Goal: Task Accomplishment & Management: Complete application form

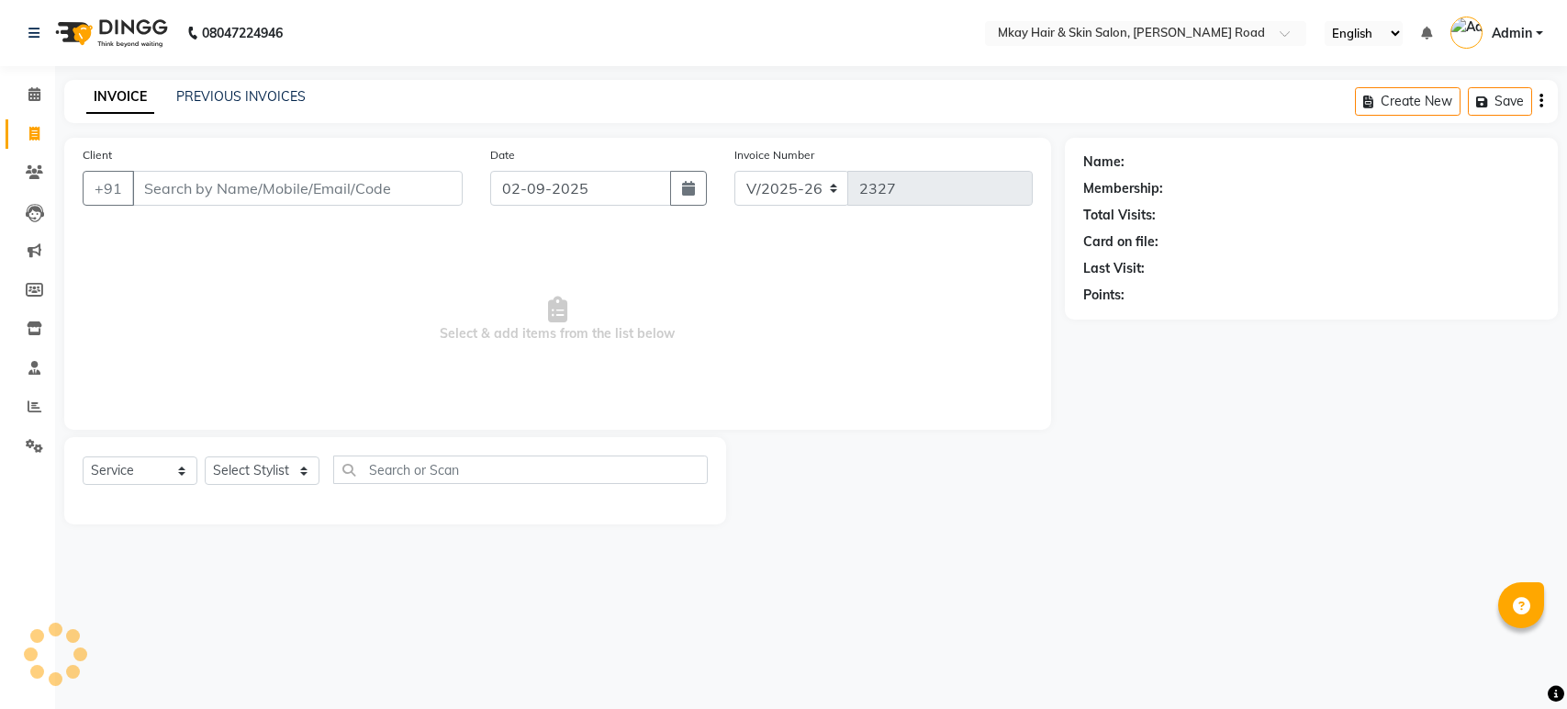
select select "5258"
select select "service"
click at [236, 88] on link "PREVIOUS INVOICES" at bounding box center [240, 96] width 129 height 17
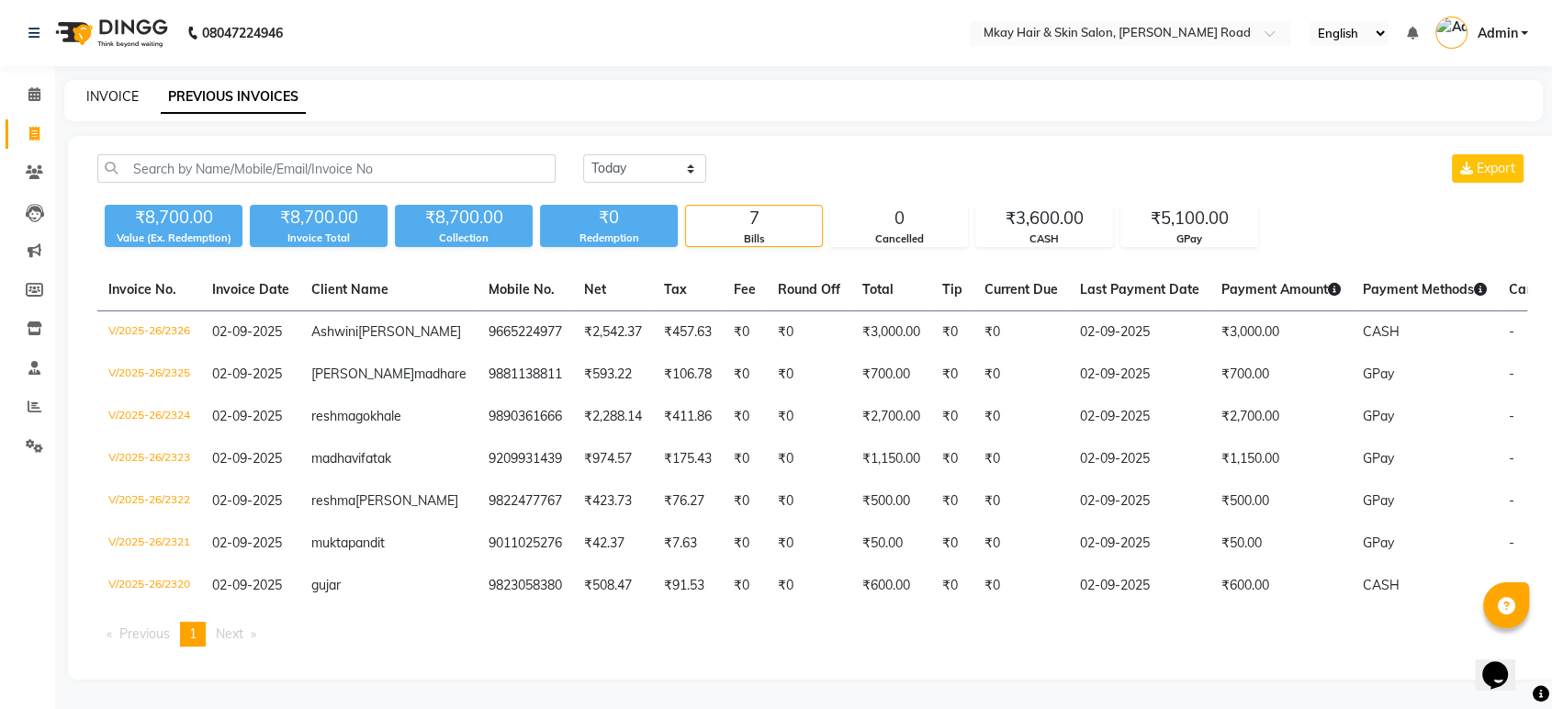
click at [130, 101] on link "INVOICE" at bounding box center [112, 96] width 52 height 17
select select "5258"
select select "service"
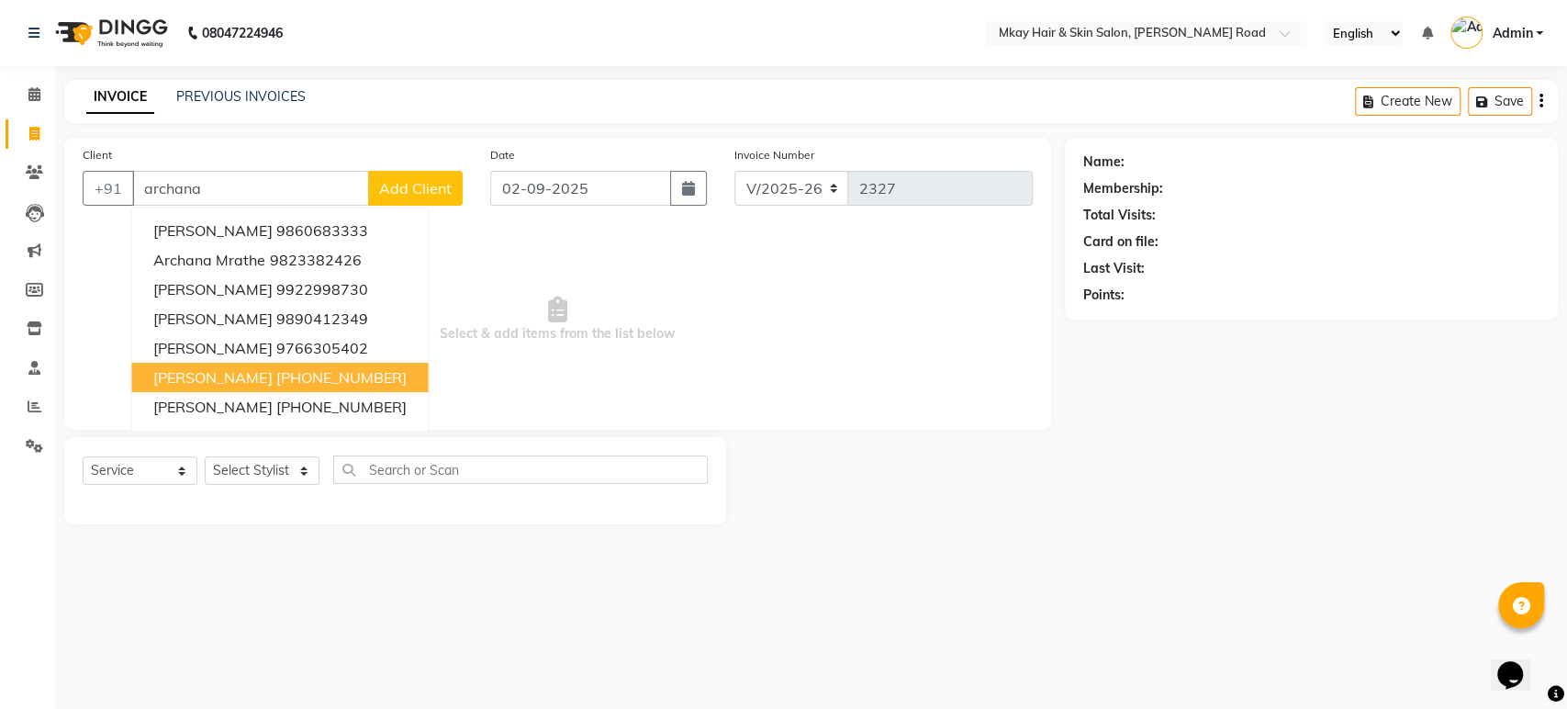
click at [248, 371] on span "[PERSON_NAME]" at bounding box center [212, 377] width 118 height 18
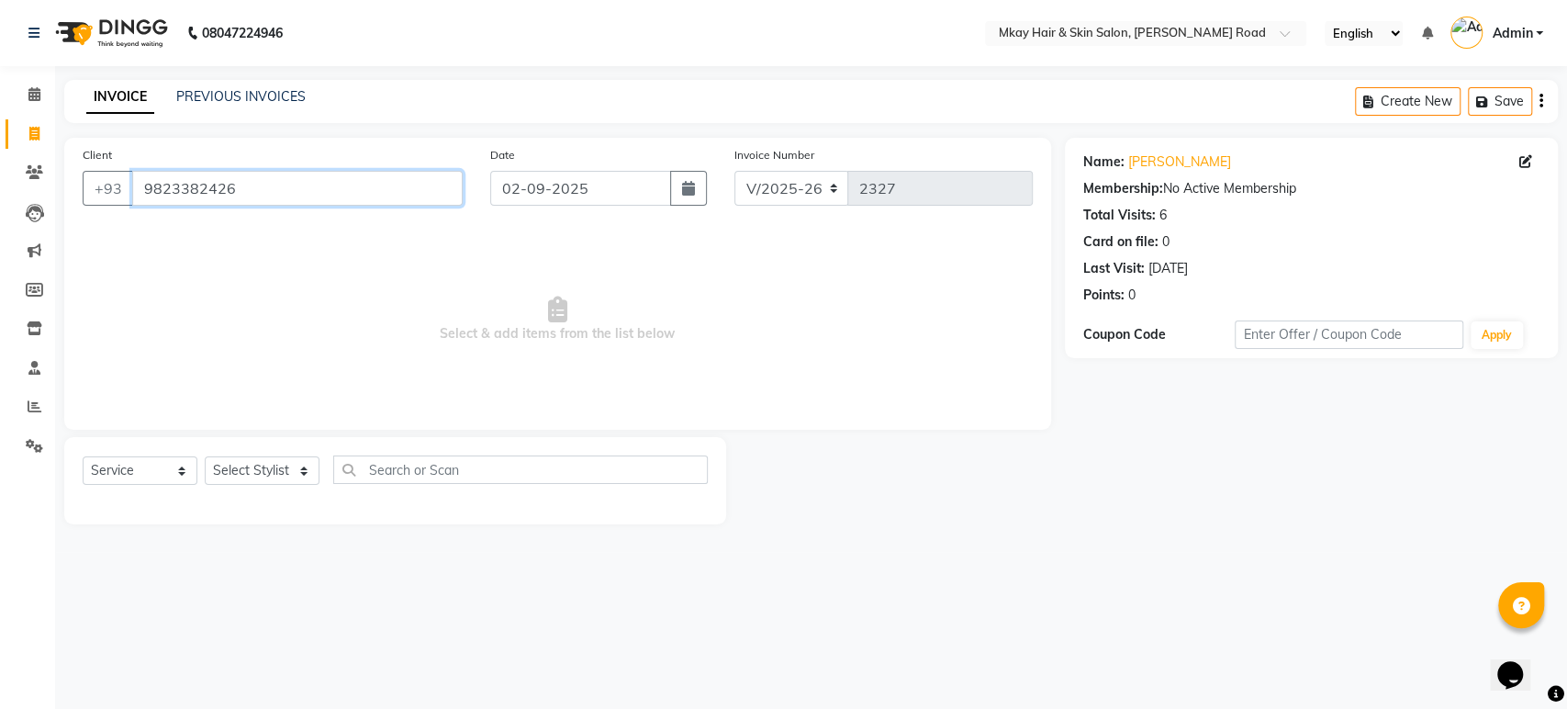
click at [260, 185] on input "9823382426" at bounding box center [297, 188] width 331 height 35
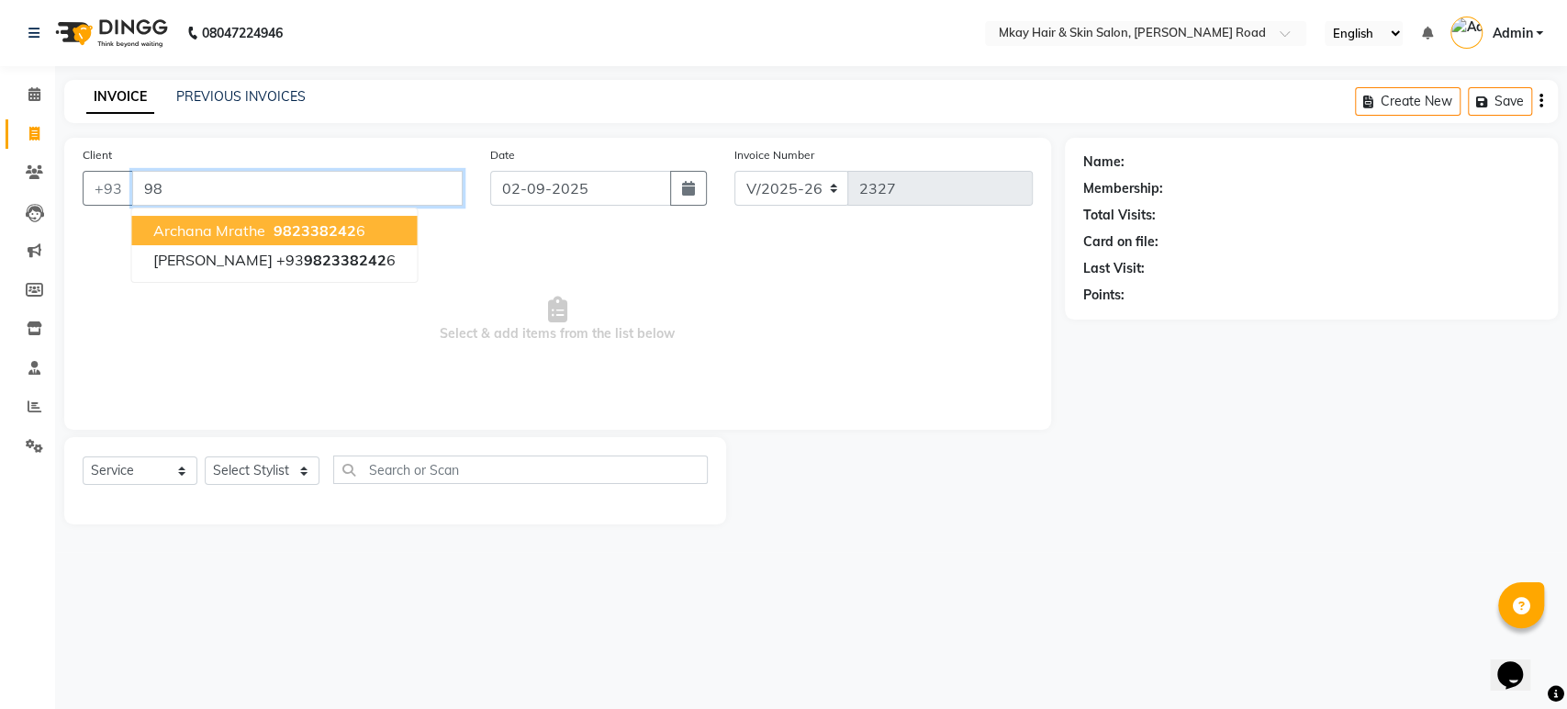
type input "9"
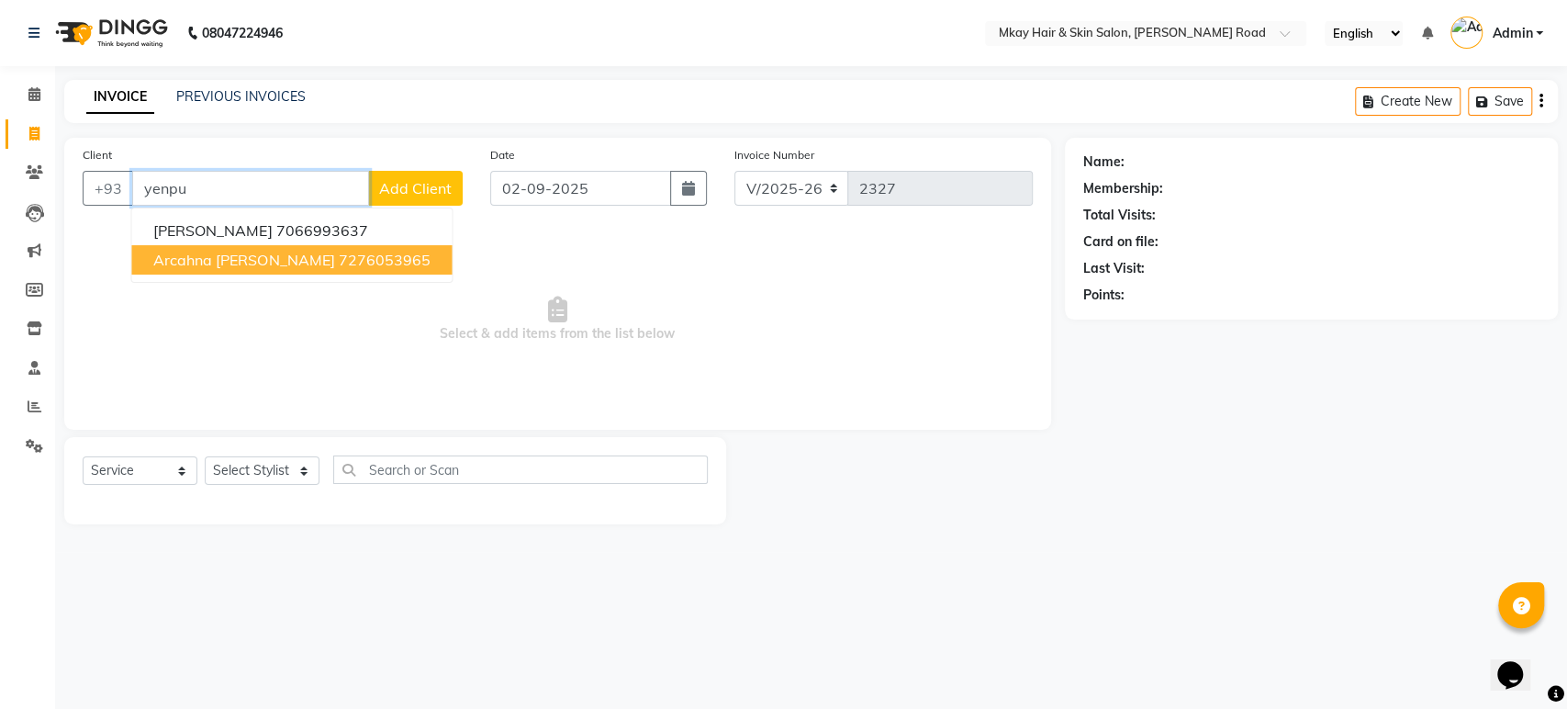
click at [338, 252] on ngb-highlight "7276053965" at bounding box center [384, 260] width 92 height 18
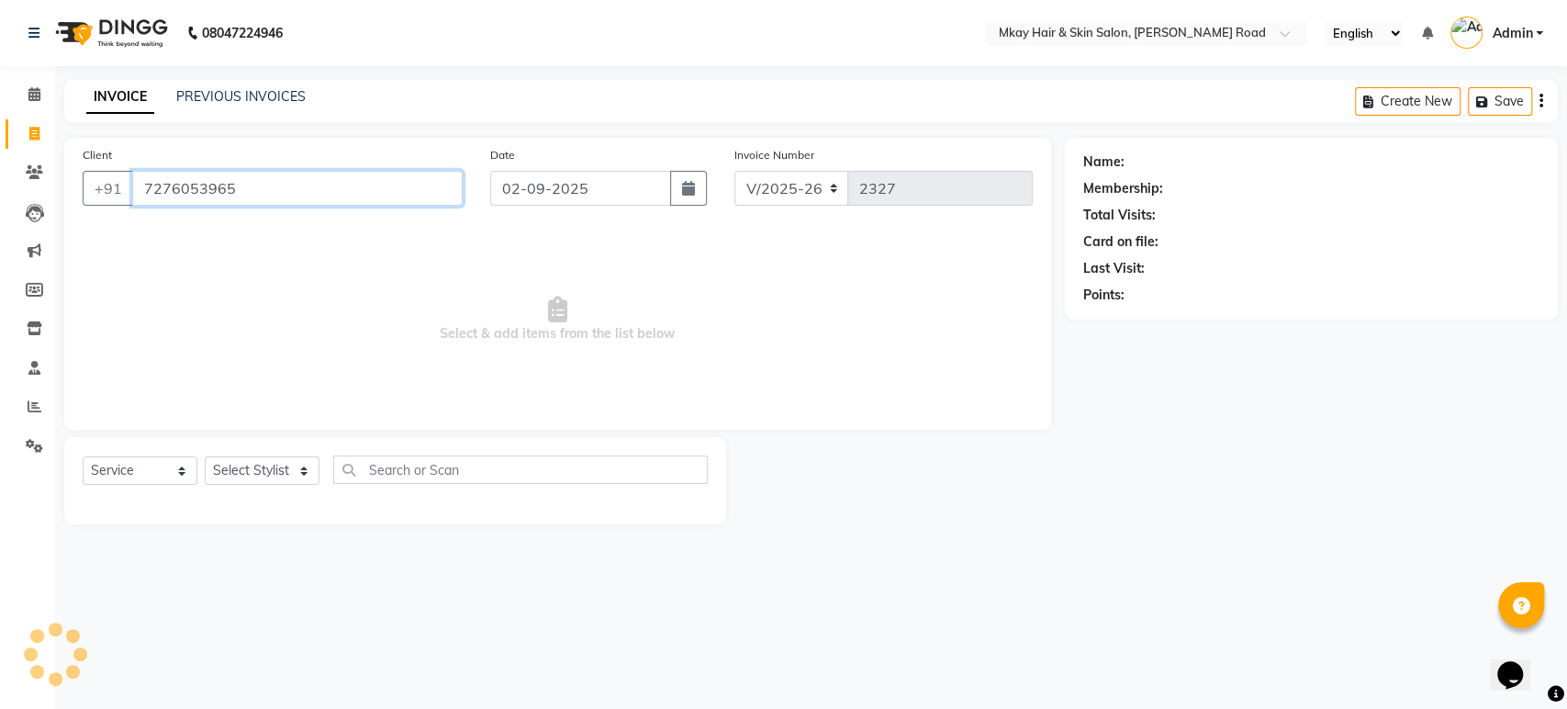
type input "7276053965"
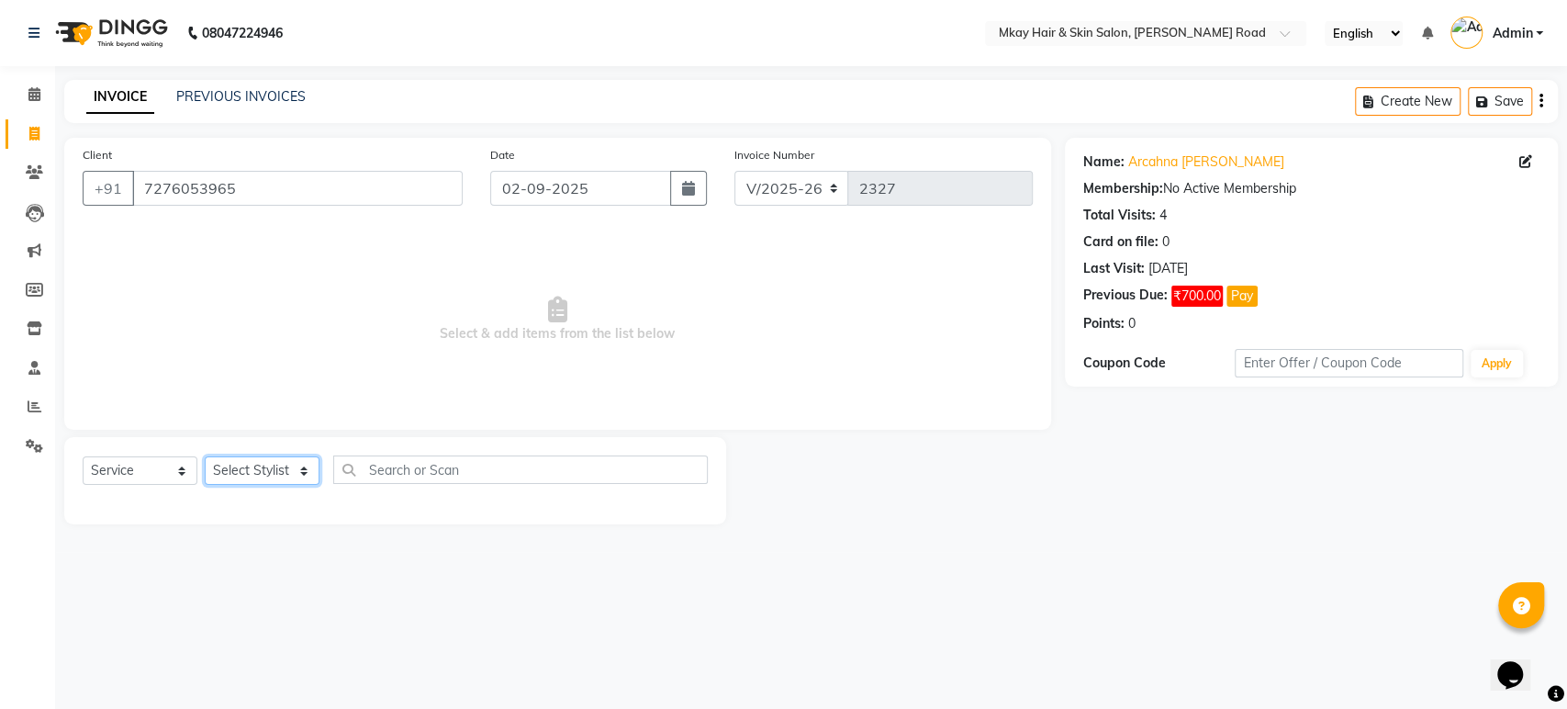
click at [244, 474] on select "Select Stylist [PERSON_NAME] Isha [PERSON_NAME] [PERSON_NAME] Shyam [PERSON_NAM…" at bounding box center [262, 470] width 115 height 28
select select "38226"
click at [205, 456] on select "Select Stylist [PERSON_NAME] Isha [PERSON_NAME] [PERSON_NAME] Shyam [PERSON_NAM…" at bounding box center [262, 470] width 115 height 28
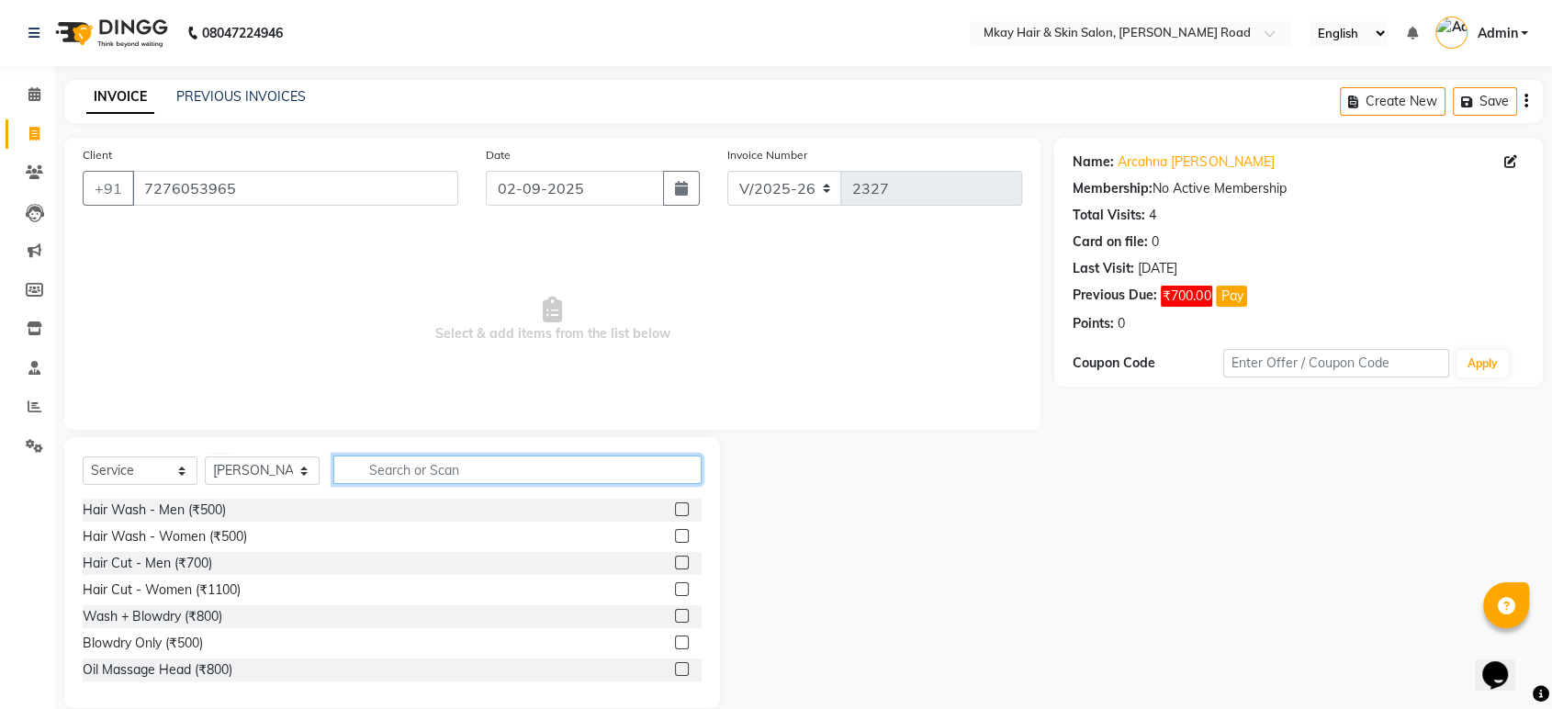
click at [391, 466] on input "text" at bounding box center [517, 469] width 368 height 28
type input "2000"
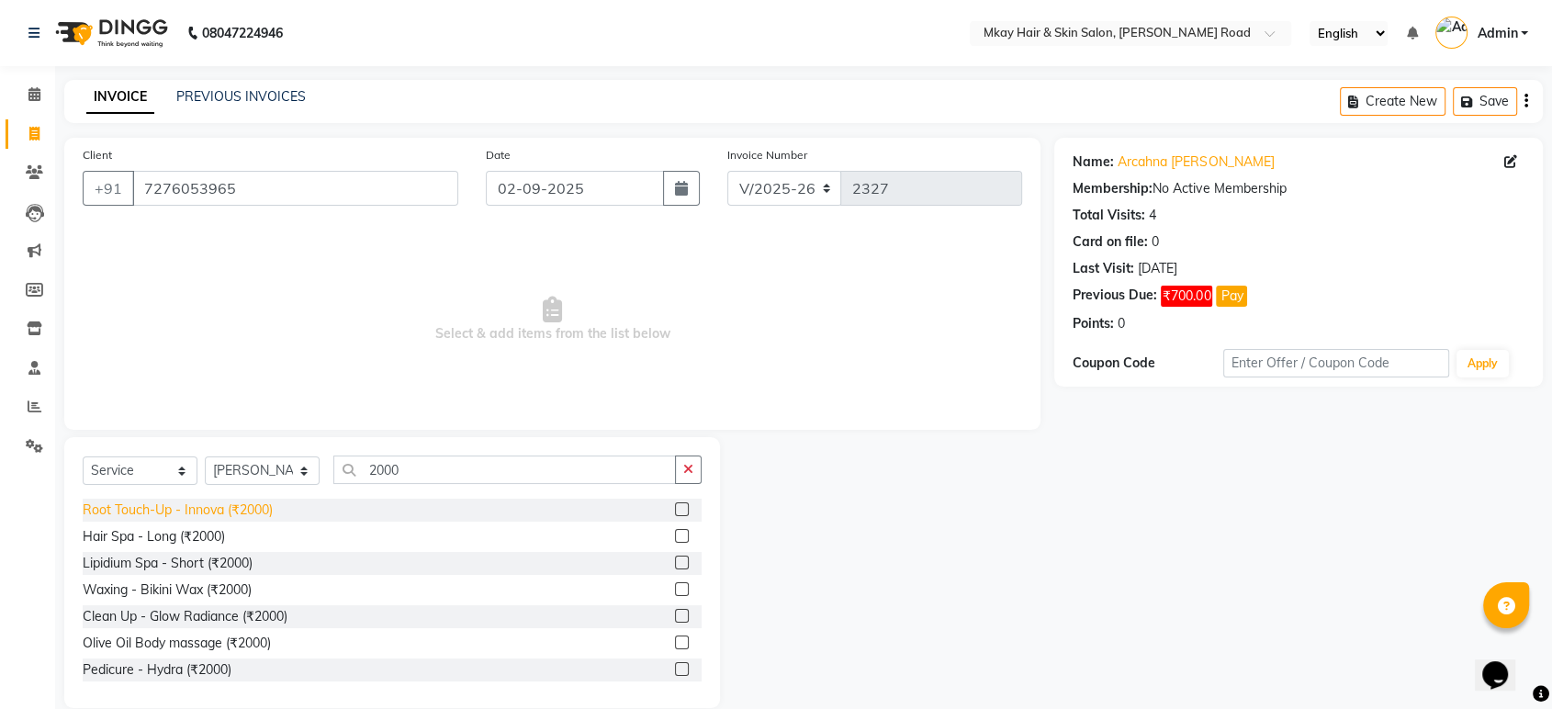
click at [220, 512] on div "Root Touch-Up - Innova (₹2000)" at bounding box center [178, 509] width 190 height 19
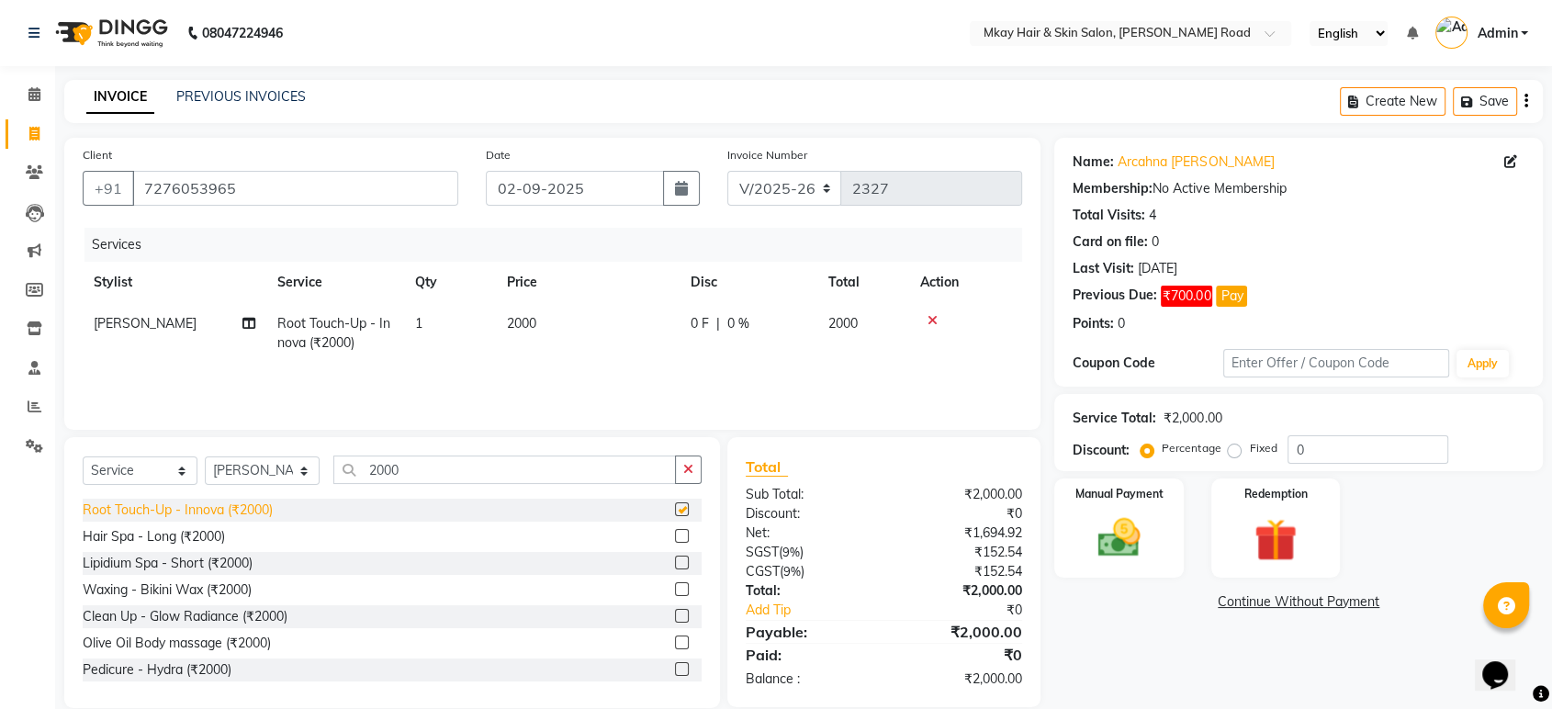
checkbox input "false"
click at [302, 468] on select "Select Stylist [PERSON_NAME] Isha [PERSON_NAME] [PERSON_NAME] Shyam [PERSON_NAM…" at bounding box center [262, 470] width 115 height 28
select select "86430"
click at [205, 456] on select "Select Stylist [PERSON_NAME] Isha [PERSON_NAME] [PERSON_NAME] Shyam [PERSON_NAM…" at bounding box center [262, 470] width 115 height 28
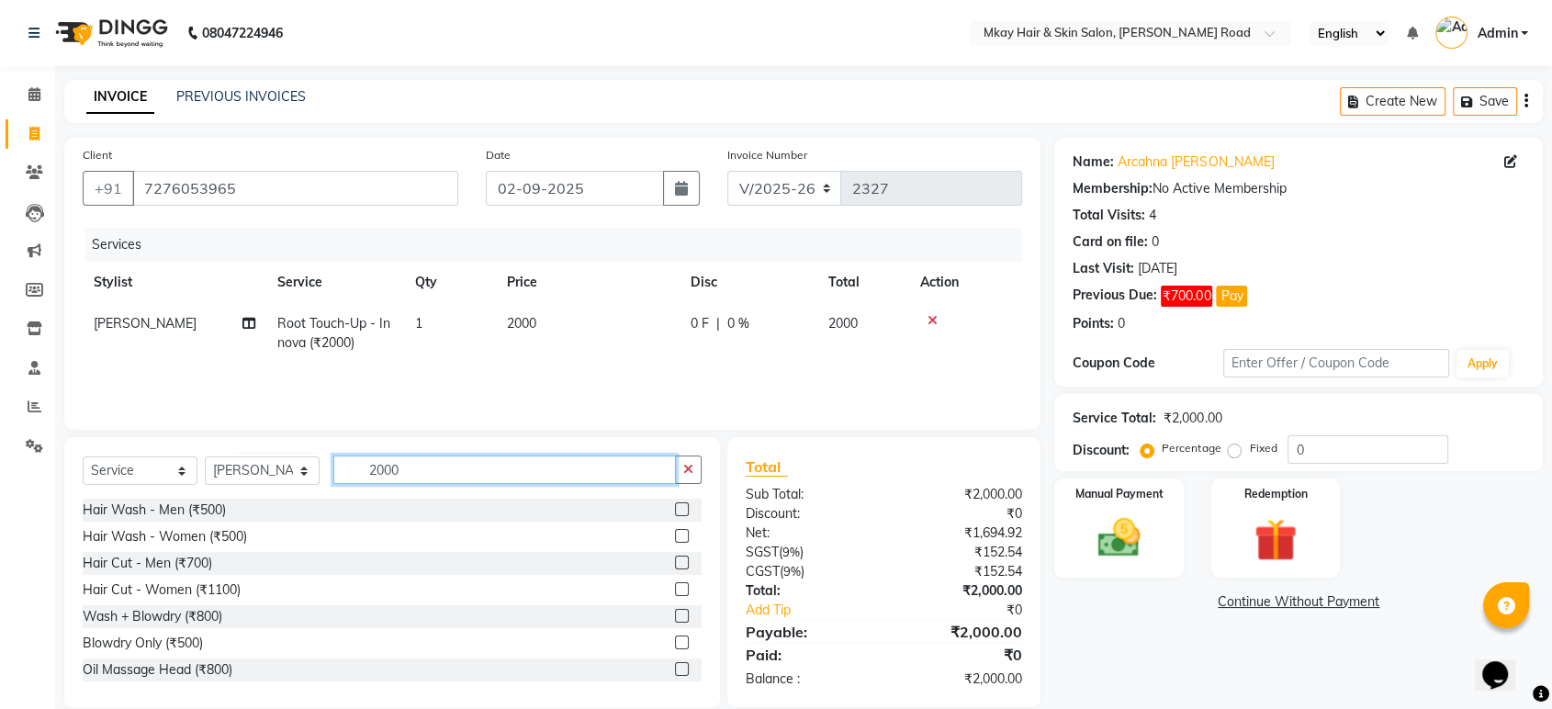
click at [410, 476] on input "2000" at bounding box center [504, 469] width 342 height 28
type input "2"
type input "5"
type input "thr"
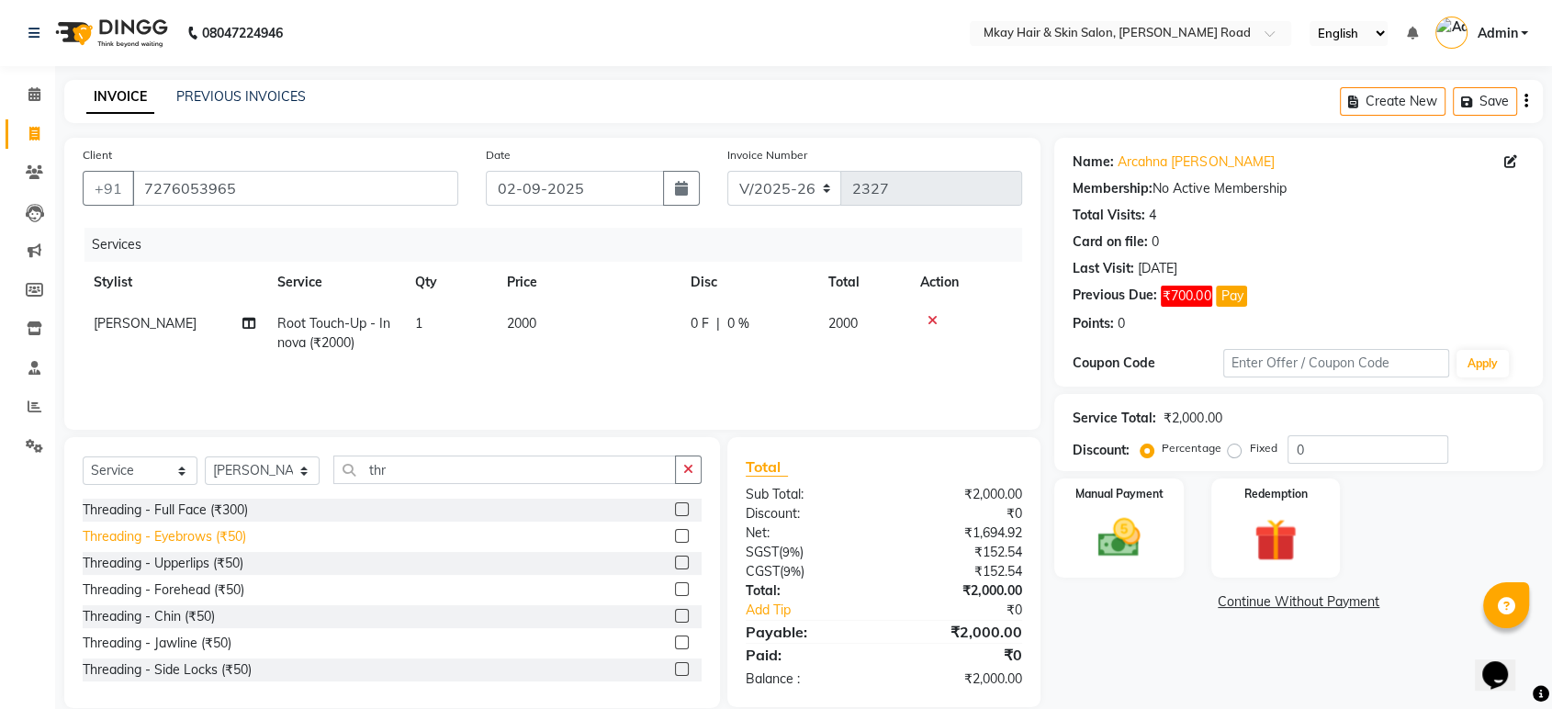
click at [220, 530] on div "Threading - Eyebrows (₹50)" at bounding box center [164, 536] width 163 height 19
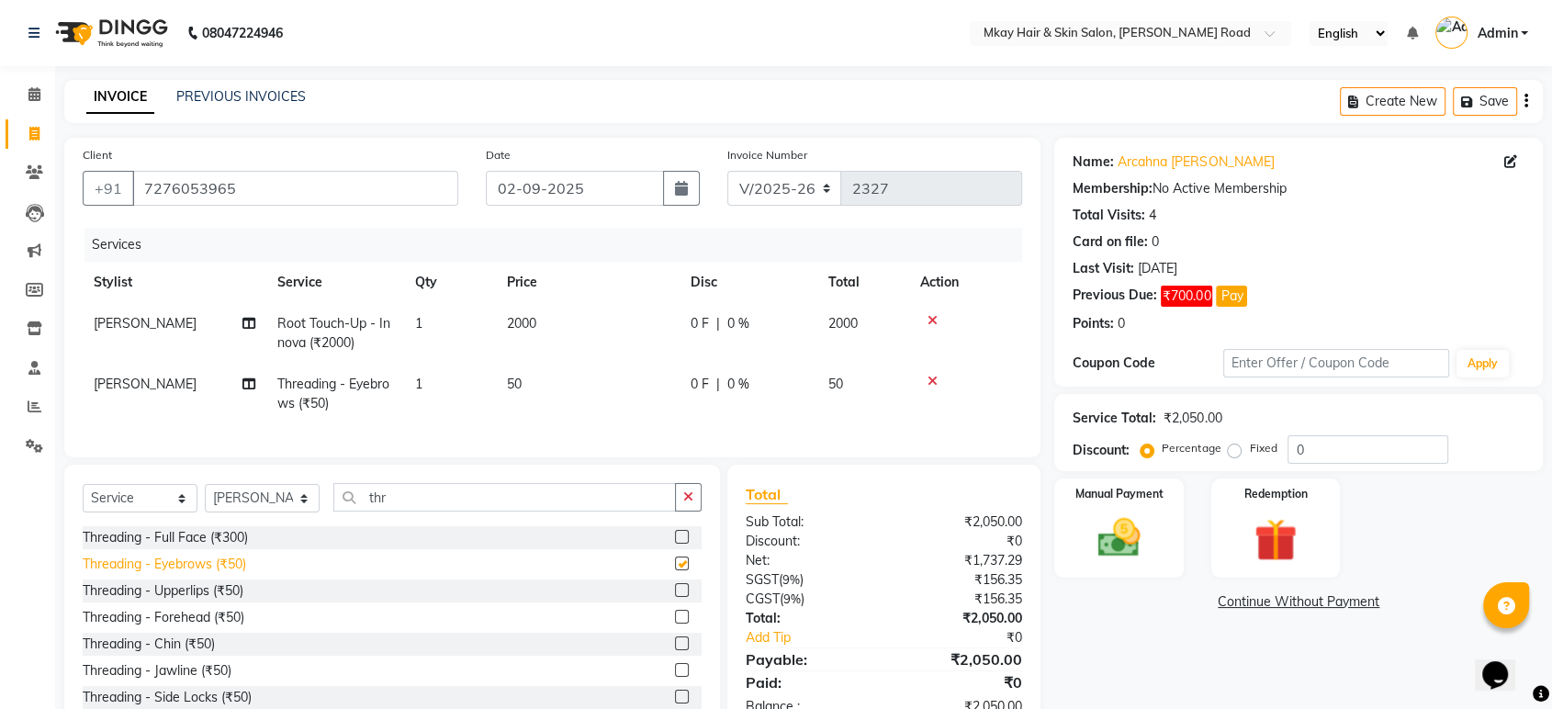
checkbox input "false"
click at [1172, 556] on div "Manual Payment" at bounding box center [1119, 528] width 134 height 103
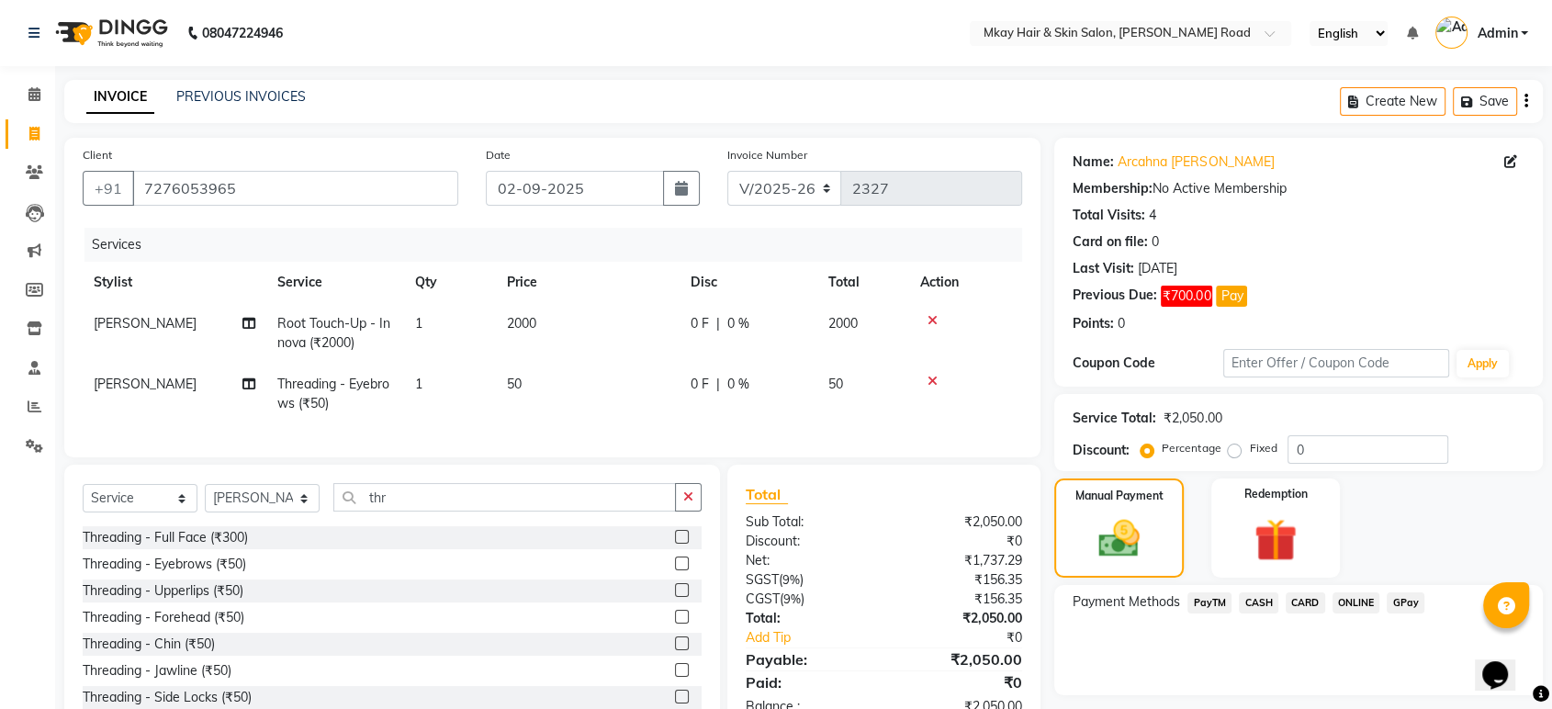
click at [1405, 605] on span "GPay" at bounding box center [1405, 602] width 38 height 21
click at [1410, 701] on button "Add Payment" at bounding box center [1378, 700] width 292 height 28
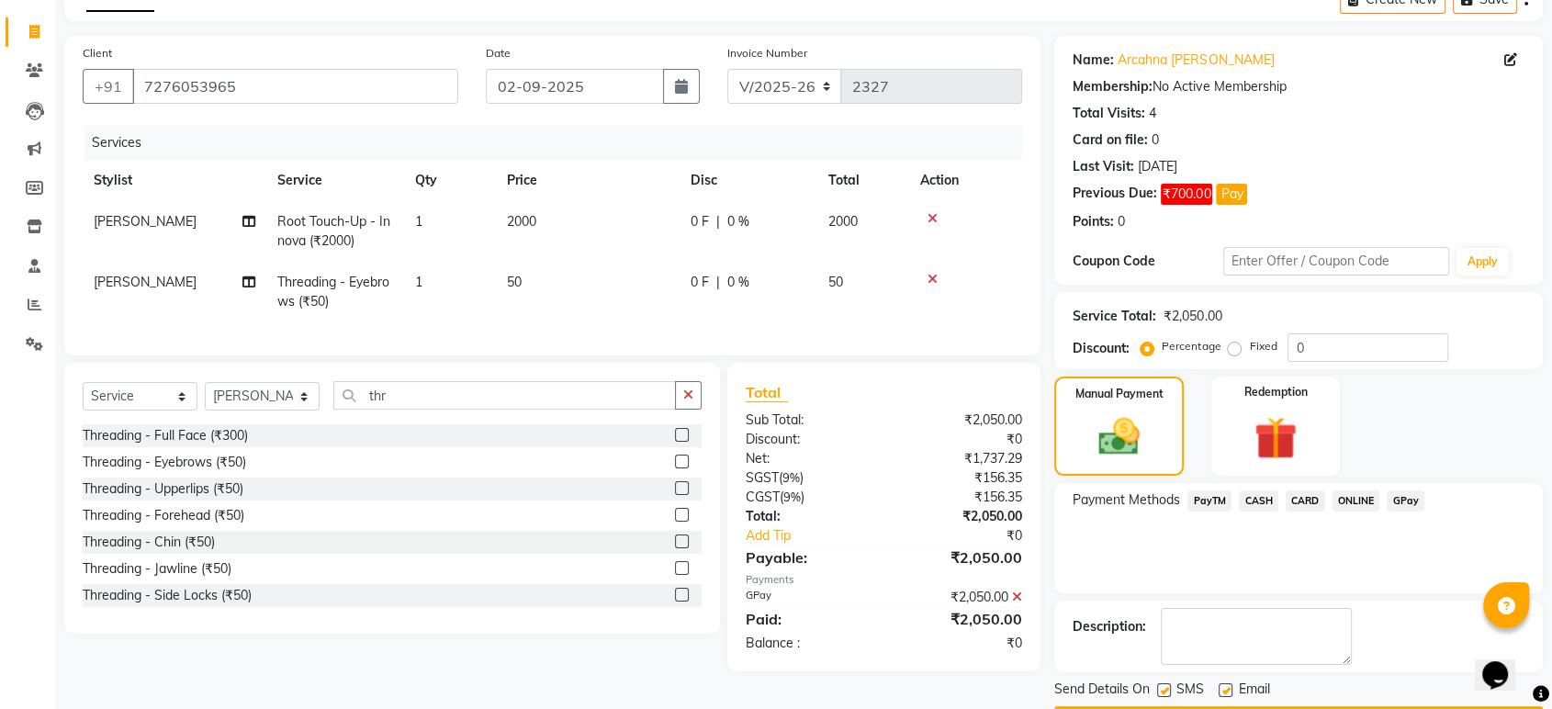
scroll to position [153, 0]
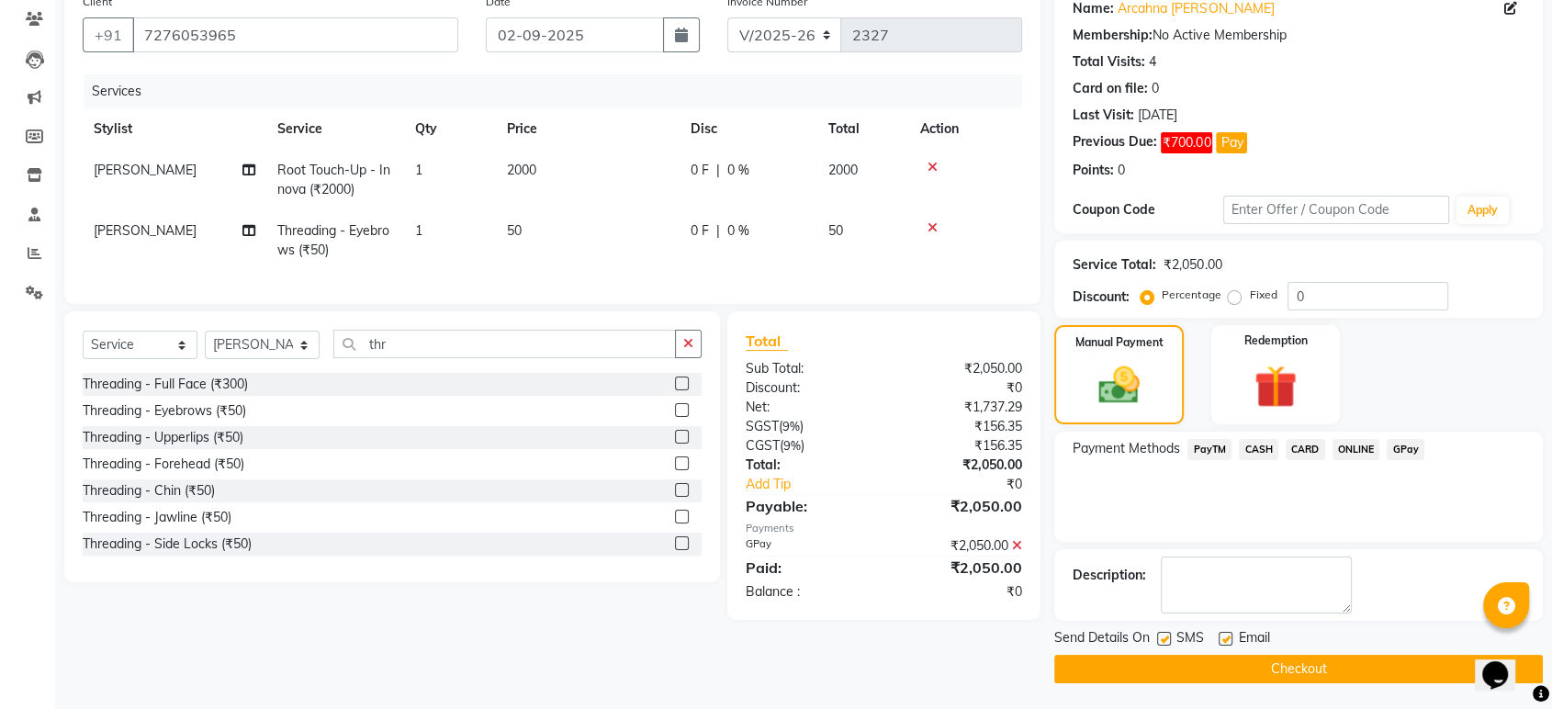
click at [1162, 634] on label at bounding box center [1164, 639] width 14 height 14
click at [1162, 634] on input "checkbox" at bounding box center [1163, 640] width 12 height 12
checkbox input "false"
click at [1224, 639] on label at bounding box center [1225, 639] width 14 height 14
click at [1224, 639] on input "checkbox" at bounding box center [1224, 640] width 12 height 12
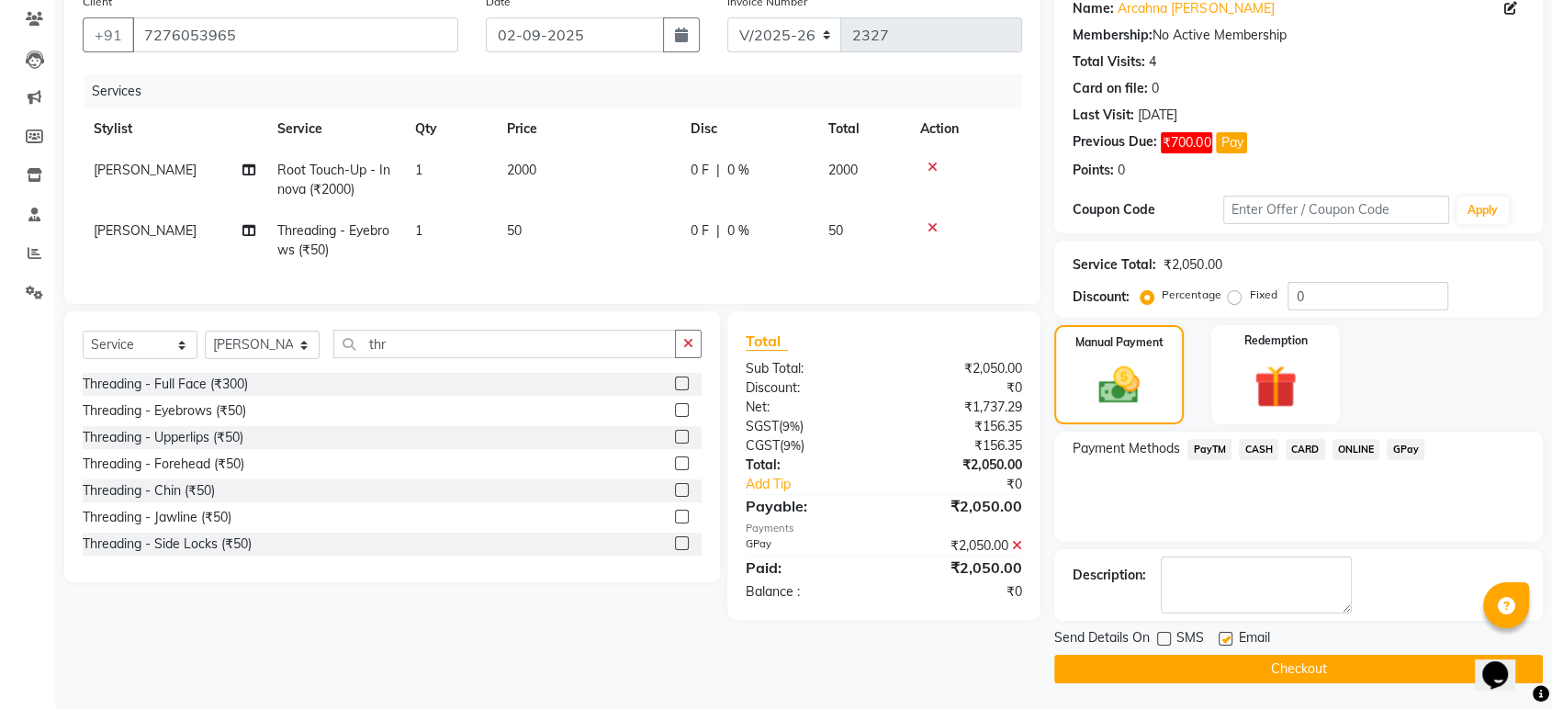
checkbox input "false"
click at [1225, 672] on button "Checkout" at bounding box center [1298, 669] width 488 height 28
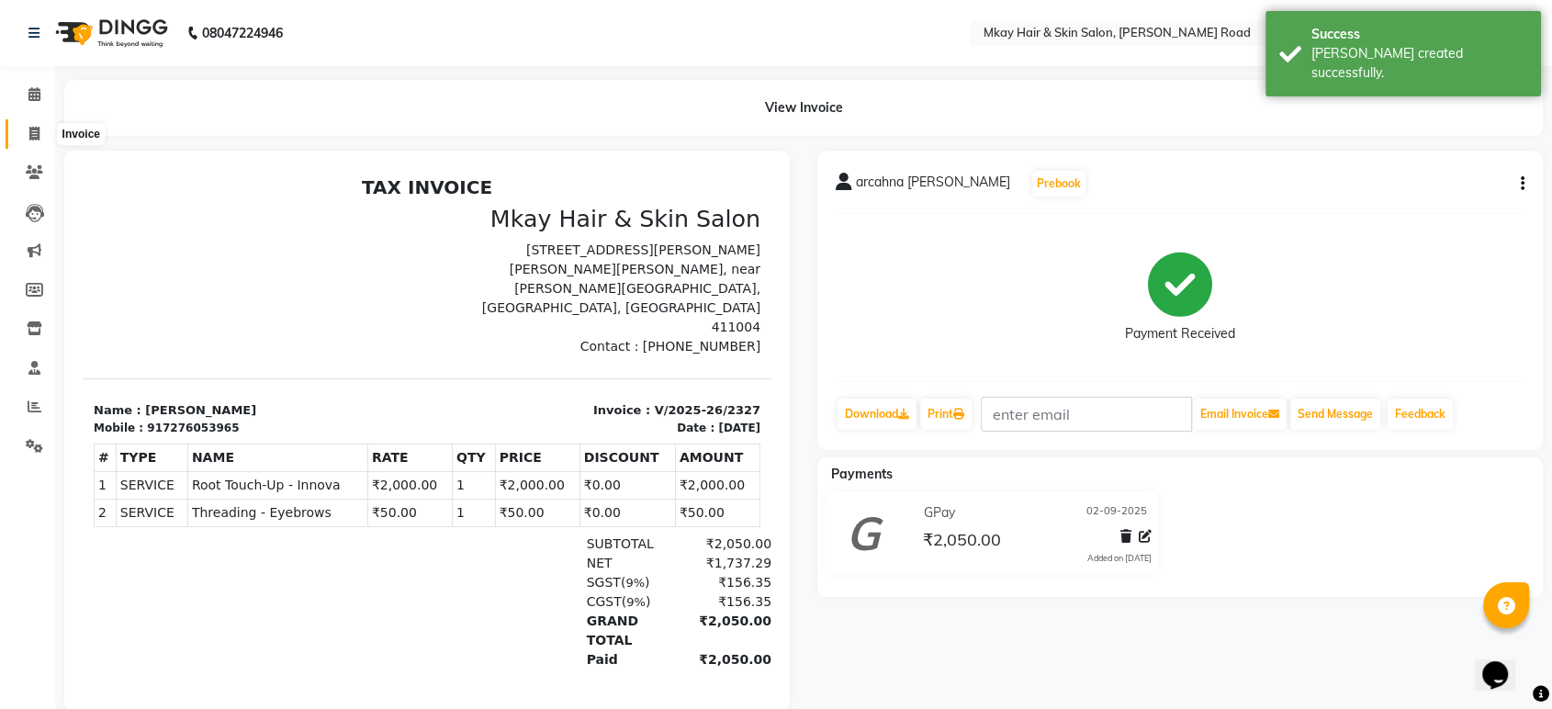
click at [30, 134] on icon at bounding box center [34, 134] width 10 height 14
select select "5258"
select select "service"
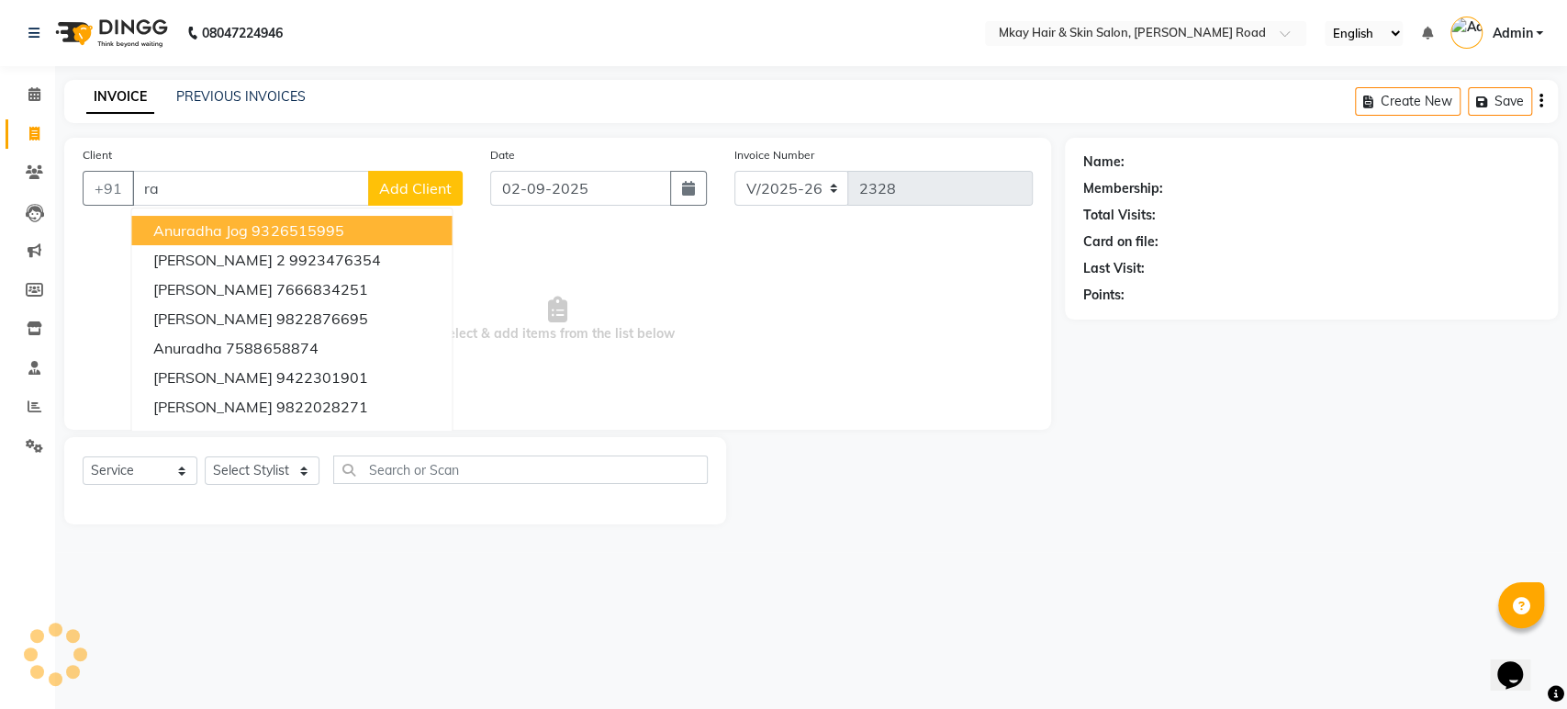
type input "r"
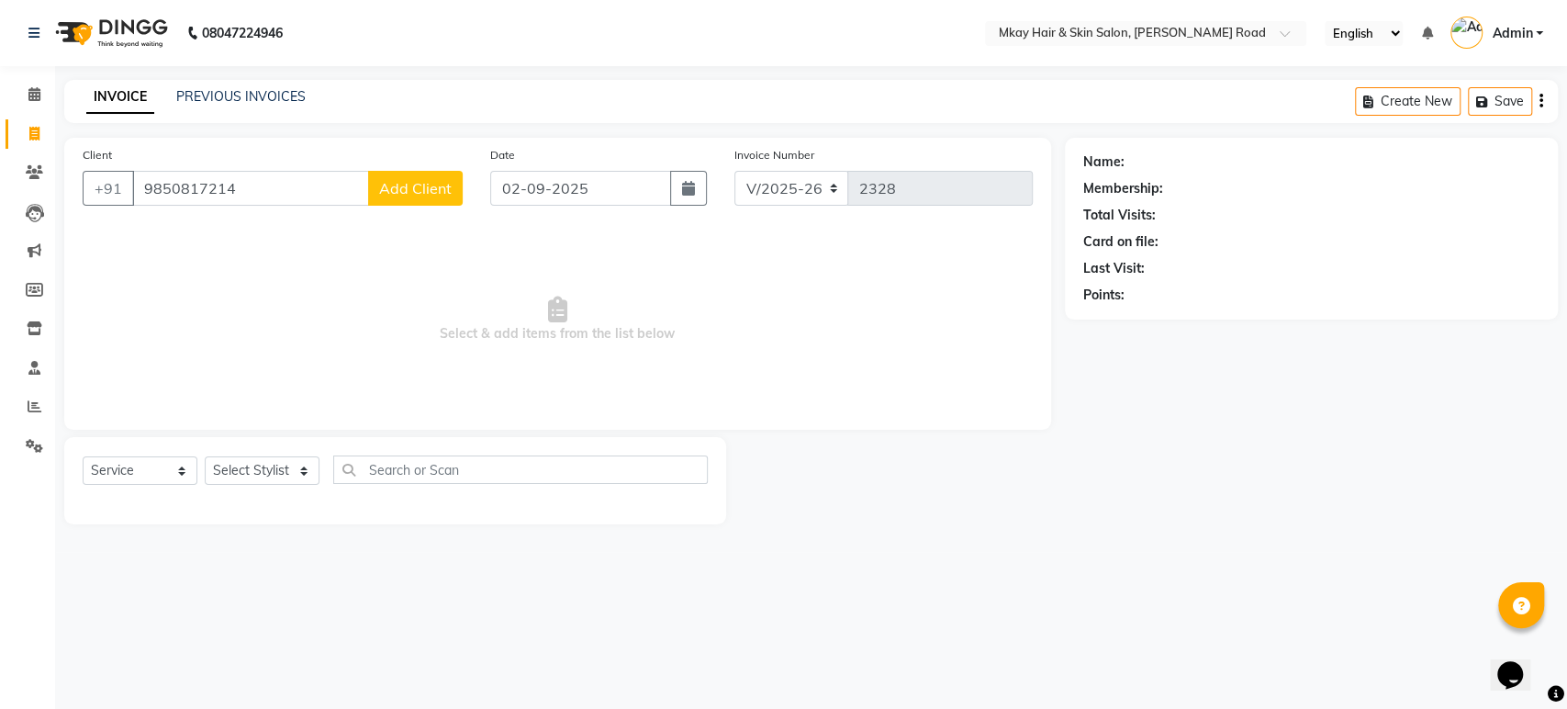
type input "9850817214"
click at [402, 185] on span "Add Client" at bounding box center [415, 188] width 73 height 18
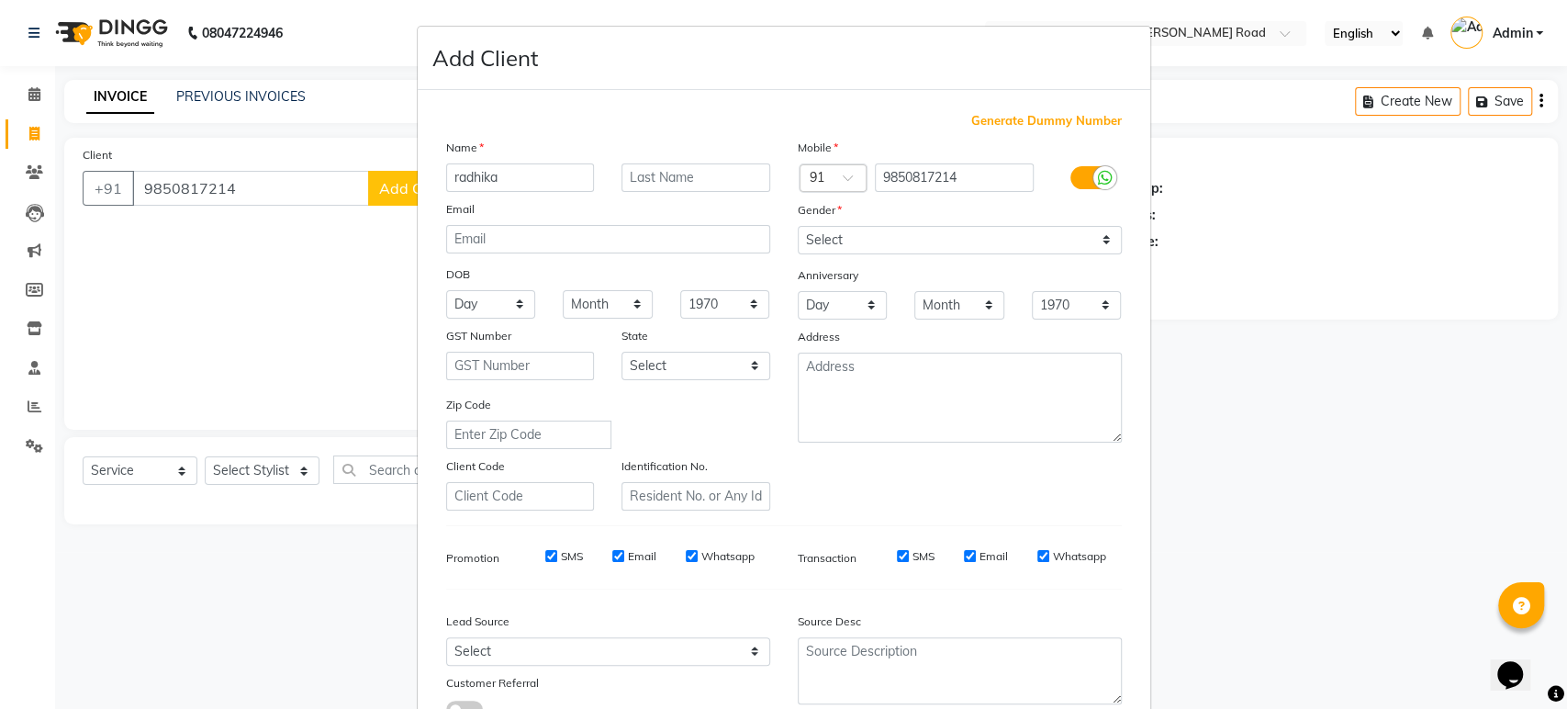
type input "radhika"
click at [637, 182] on input "text" at bounding box center [696, 177] width 149 height 28
type input "[PERSON_NAME]"
click at [821, 238] on select "Select [DEMOGRAPHIC_DATA] [DEMOGRAPHIC_DATA] Other Prefer Not To Say" at bounding box center [960, 240] width 324 height 28
select select "[DEMOGRAPHIC_DATA]"
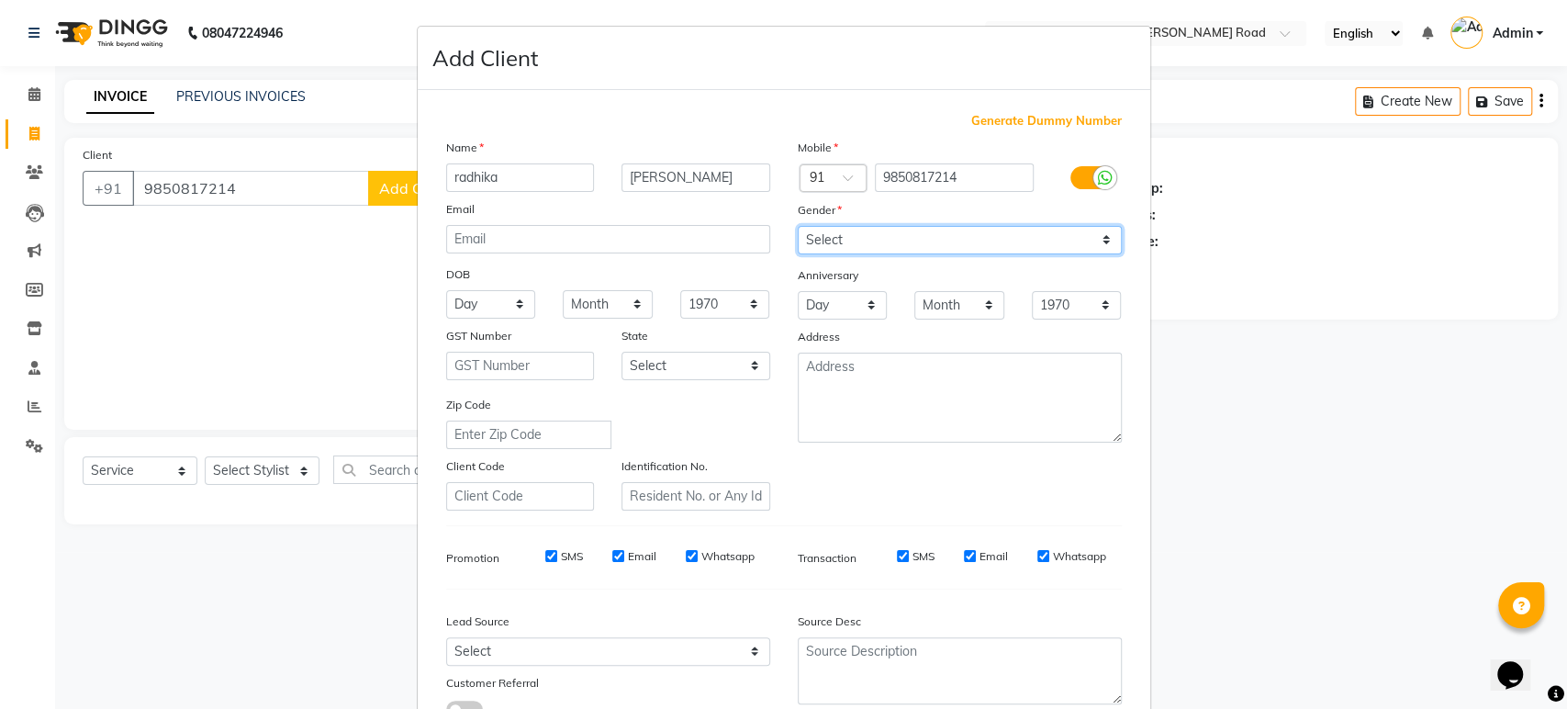
click at [798, 226] on select "Select [DEMOGRAPHIC_DATA] [DEMOGRAPHIC_DATA] Other Prefer Not To Say" at bounding box center [960, 240] width 324 height 28
click at [1076, 604] on div "Source Desc" at bounding box center [960, 661] width 352 height 115
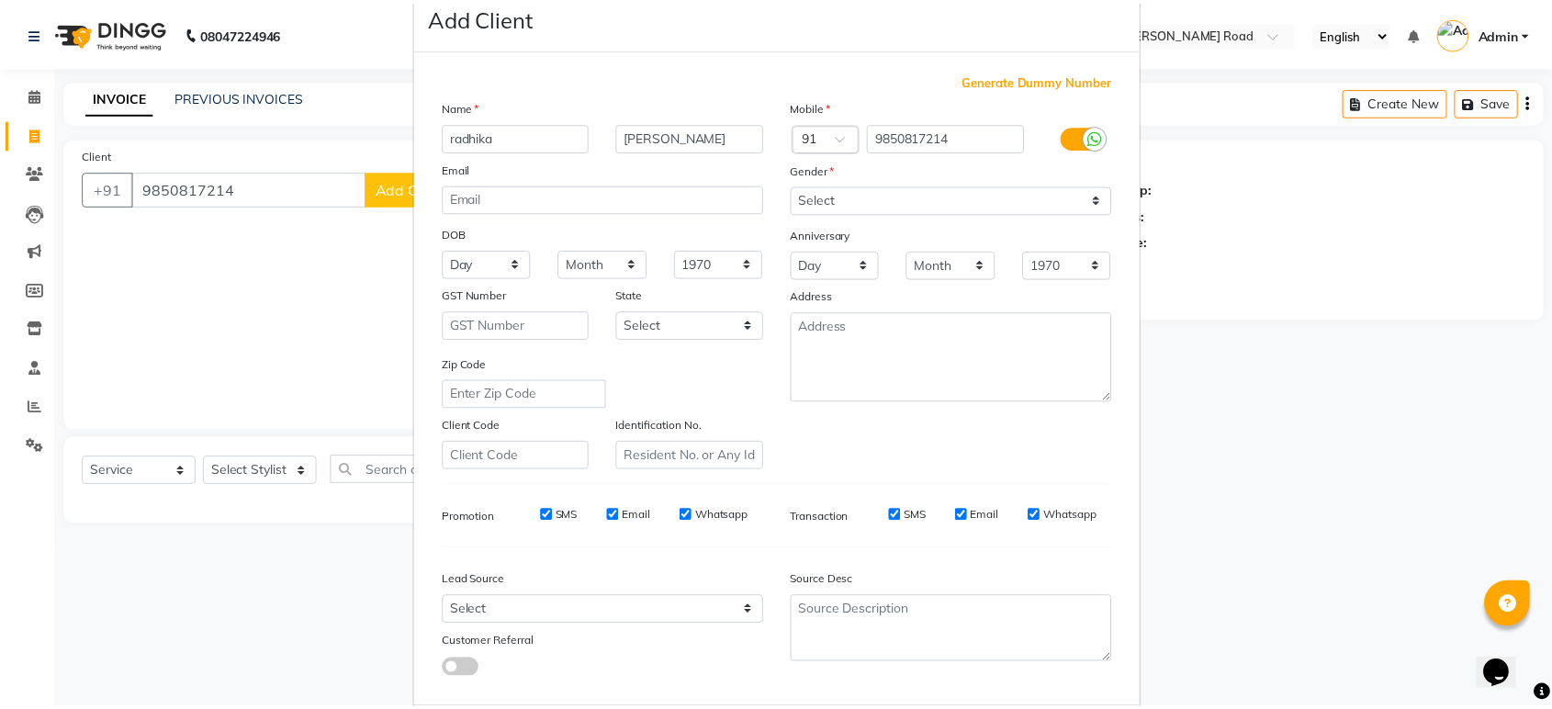
scroll to position [134, 0]
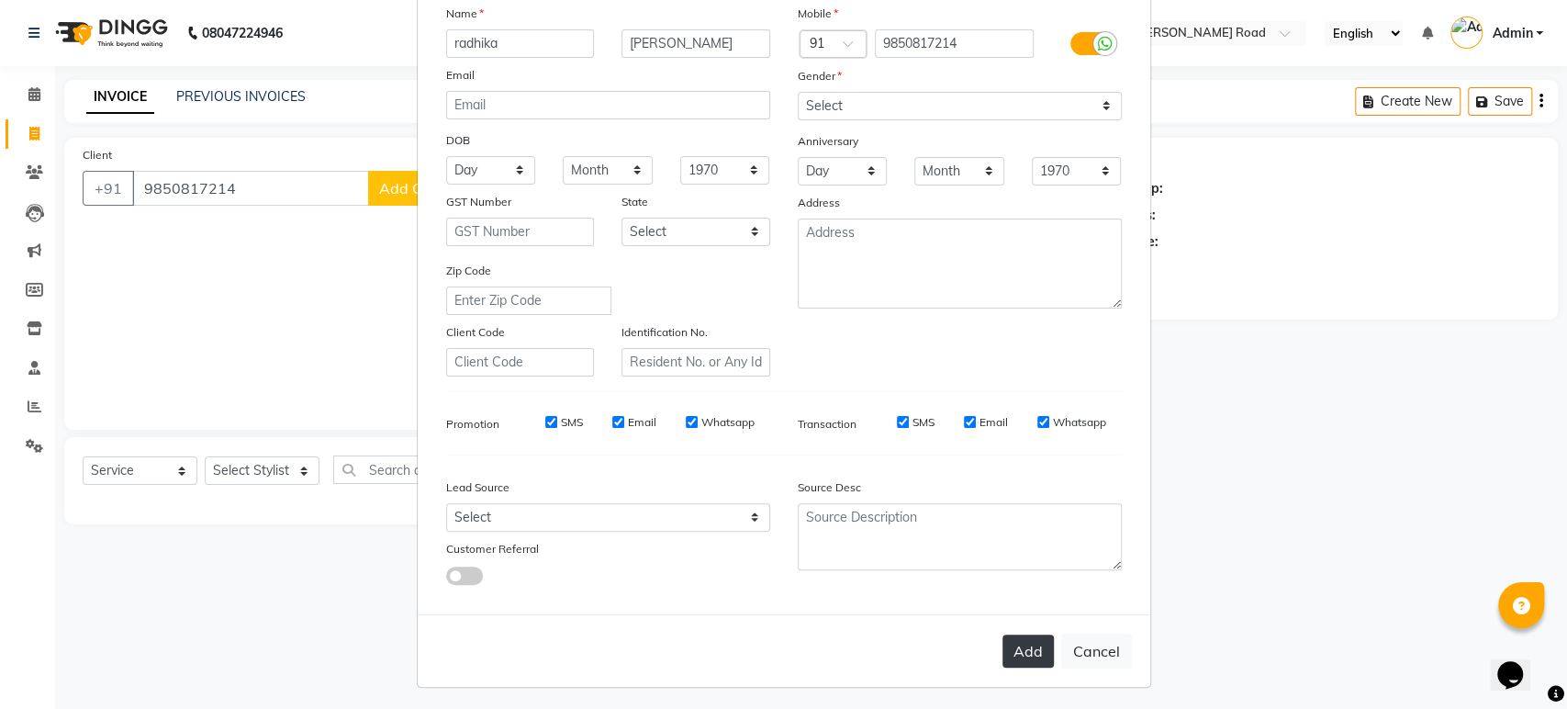
click at [1040, 645] on button "Add" at bounding box center [1028, 650] width 51 height 33
select select
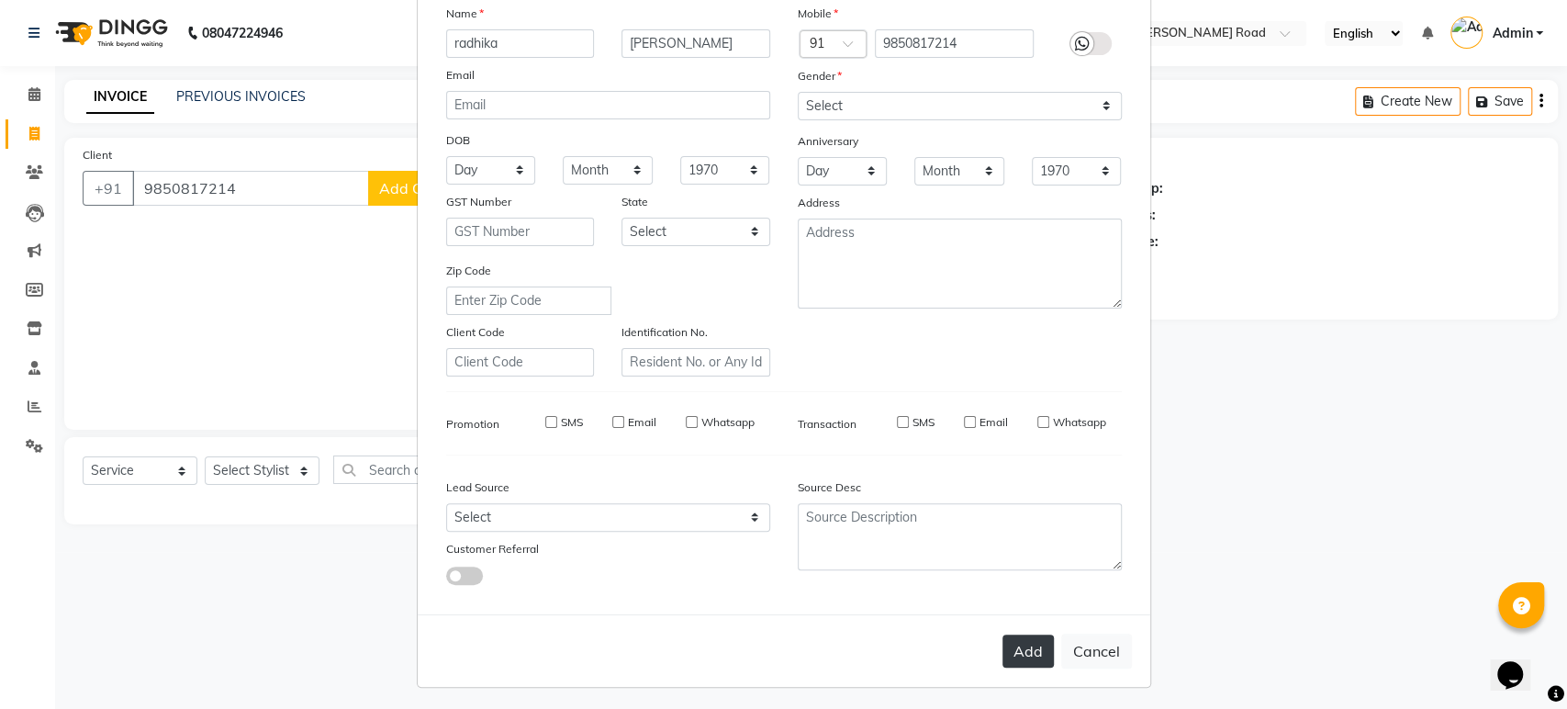
select select
checkbox input "false"
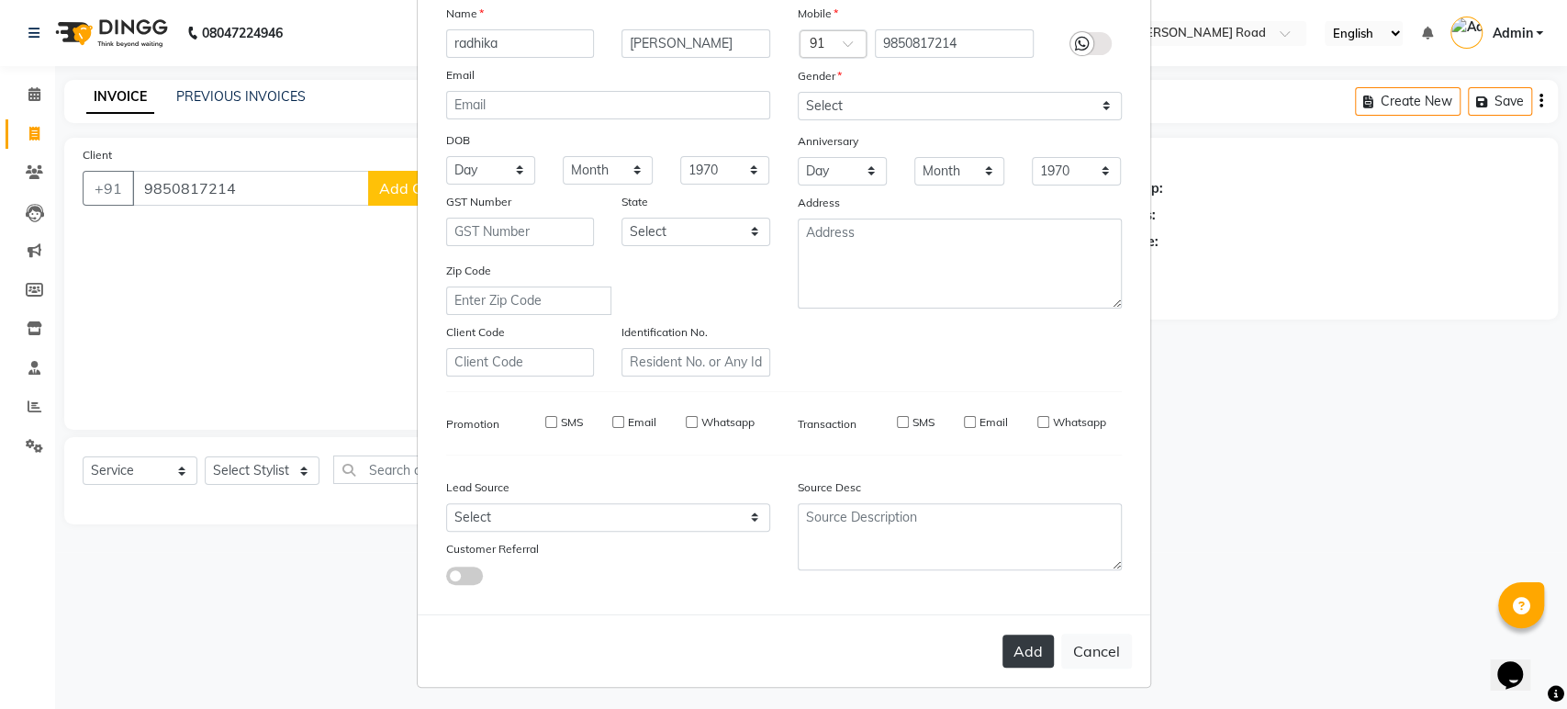
checkbox input "false"
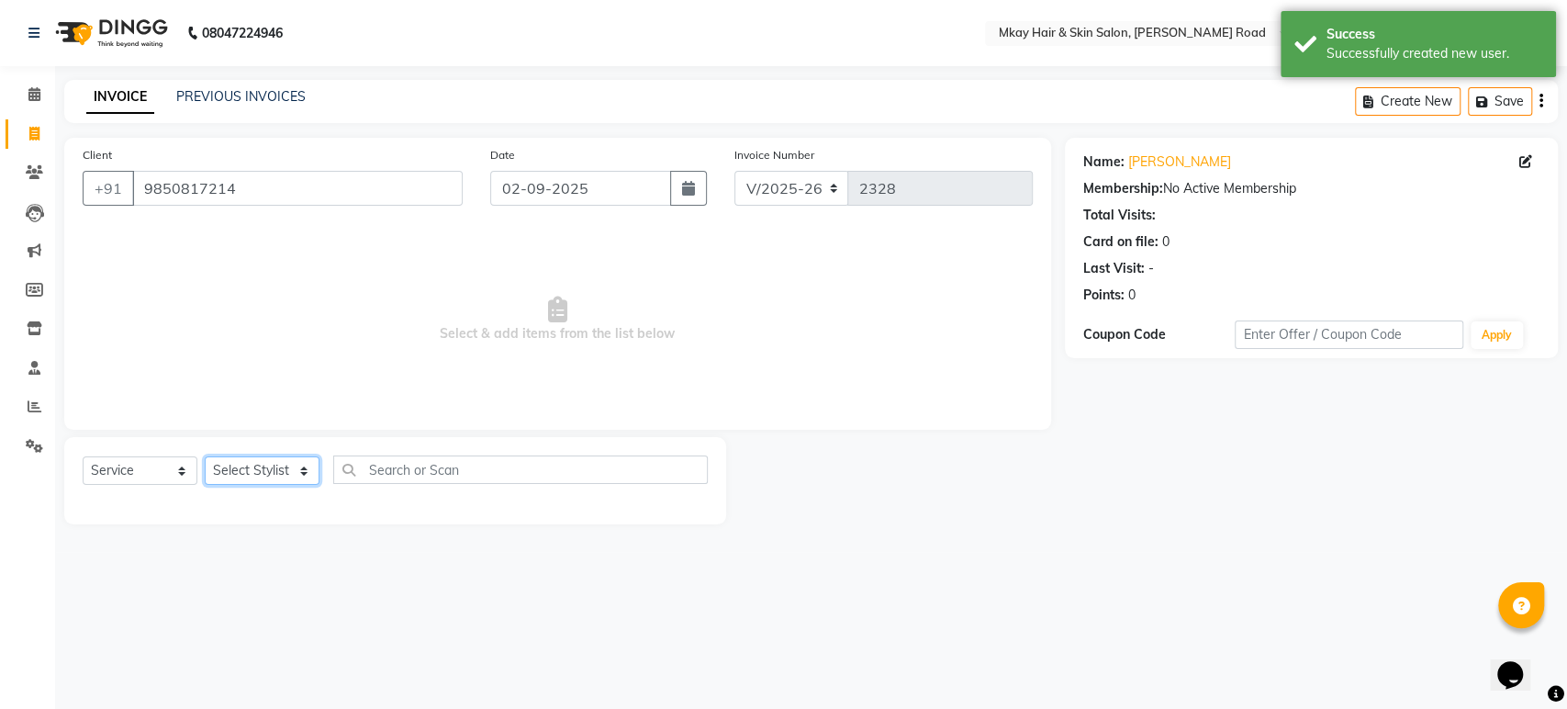
click at [261, 462] on select "Select Stylist [PERSON_NAME] Isha [PERSON_NAME] [PERSON_NAME] Shyam [PERSON_NAM…" at bounding box center [262, 470] width 115 height 28
select select "38226"
click at [205, 456] on select "Select Stylist [PERSON_NAME] Isha [PERSON_NAME] [PERSON_NAME] Shyam [PERSON_NAM…" at bounding box center [262, 470] width 115 height 28
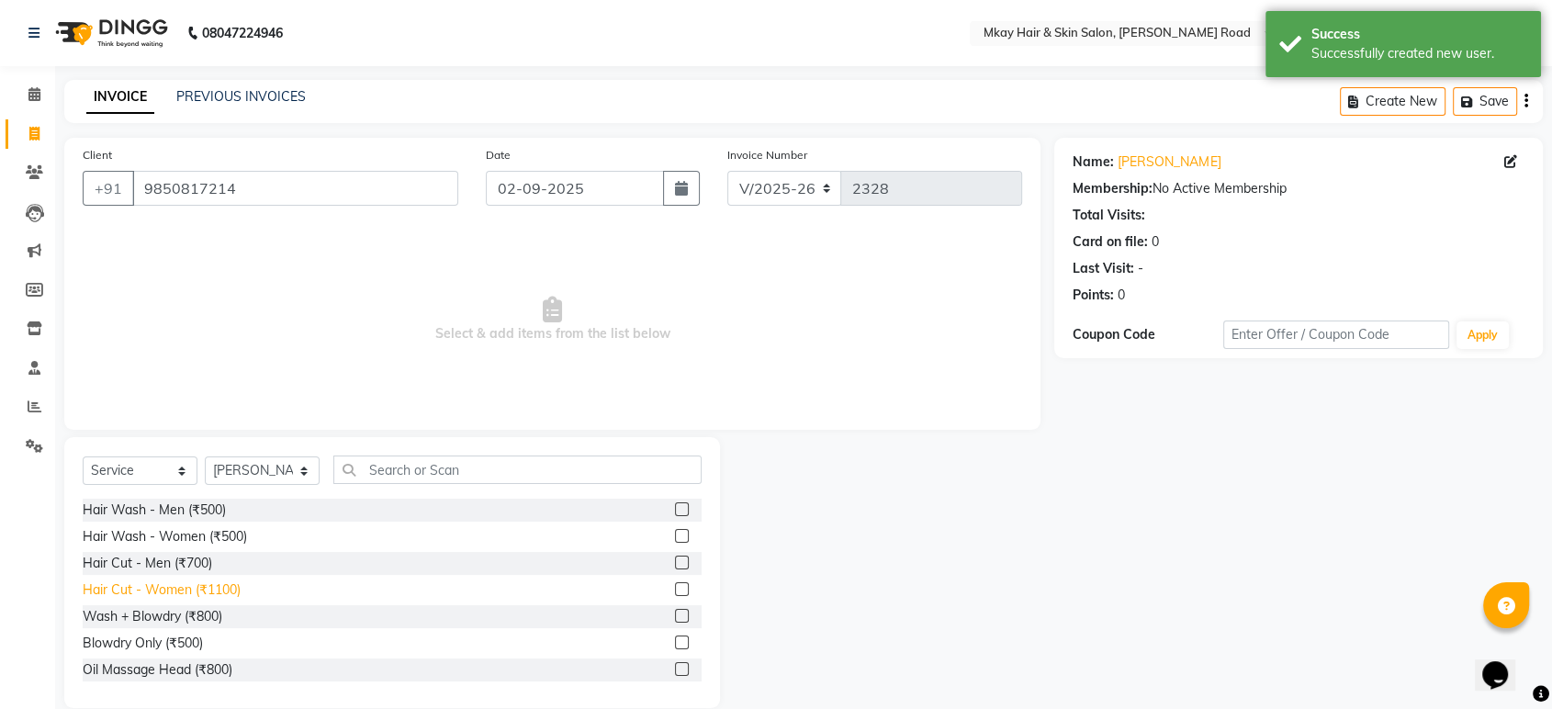
click at [232, 590] on div "Hair Cut - Women (₹1100)" at bounding box center [162, 589] width 158 height 19
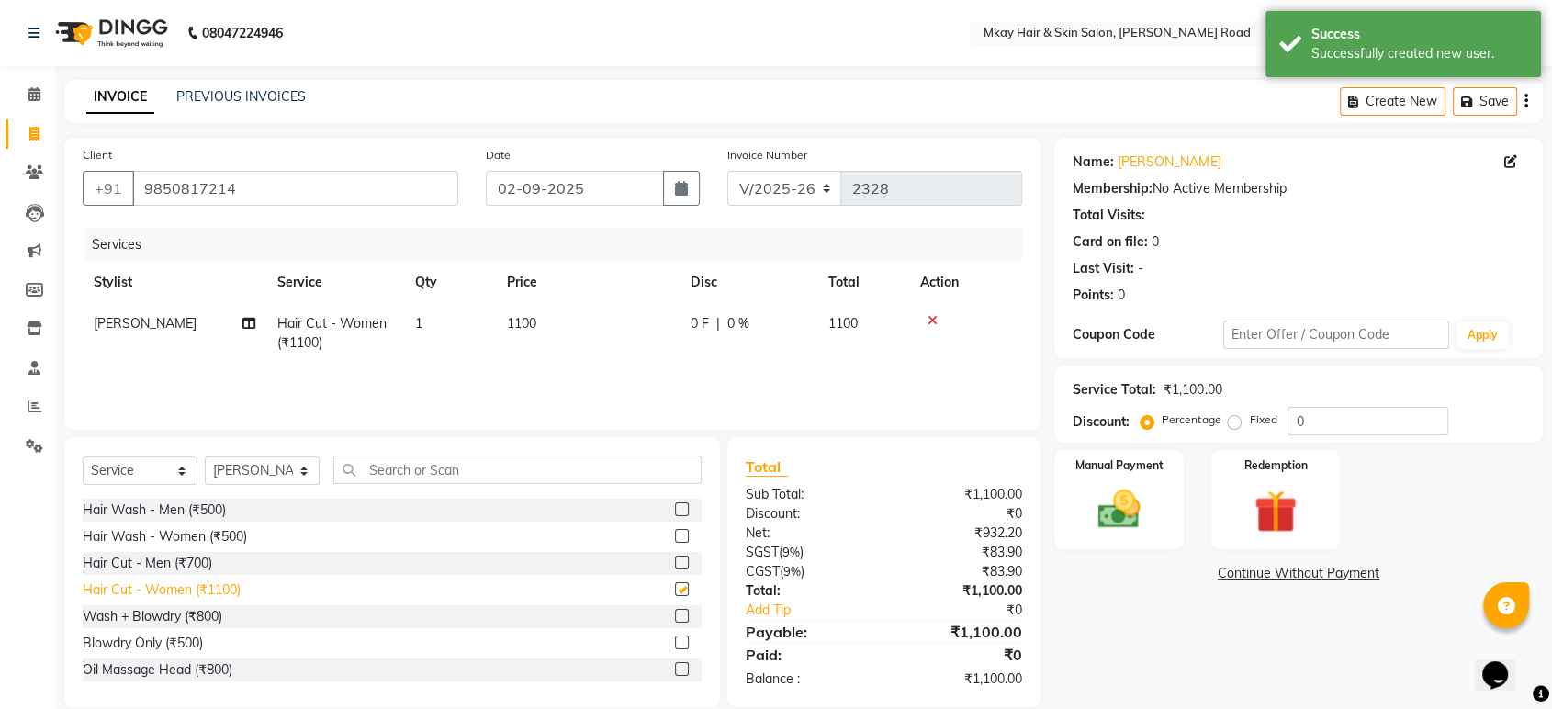
checkbox input "false"
click at [402, 466] on input "text" at bounding box center [517, 469] width 368 height 28
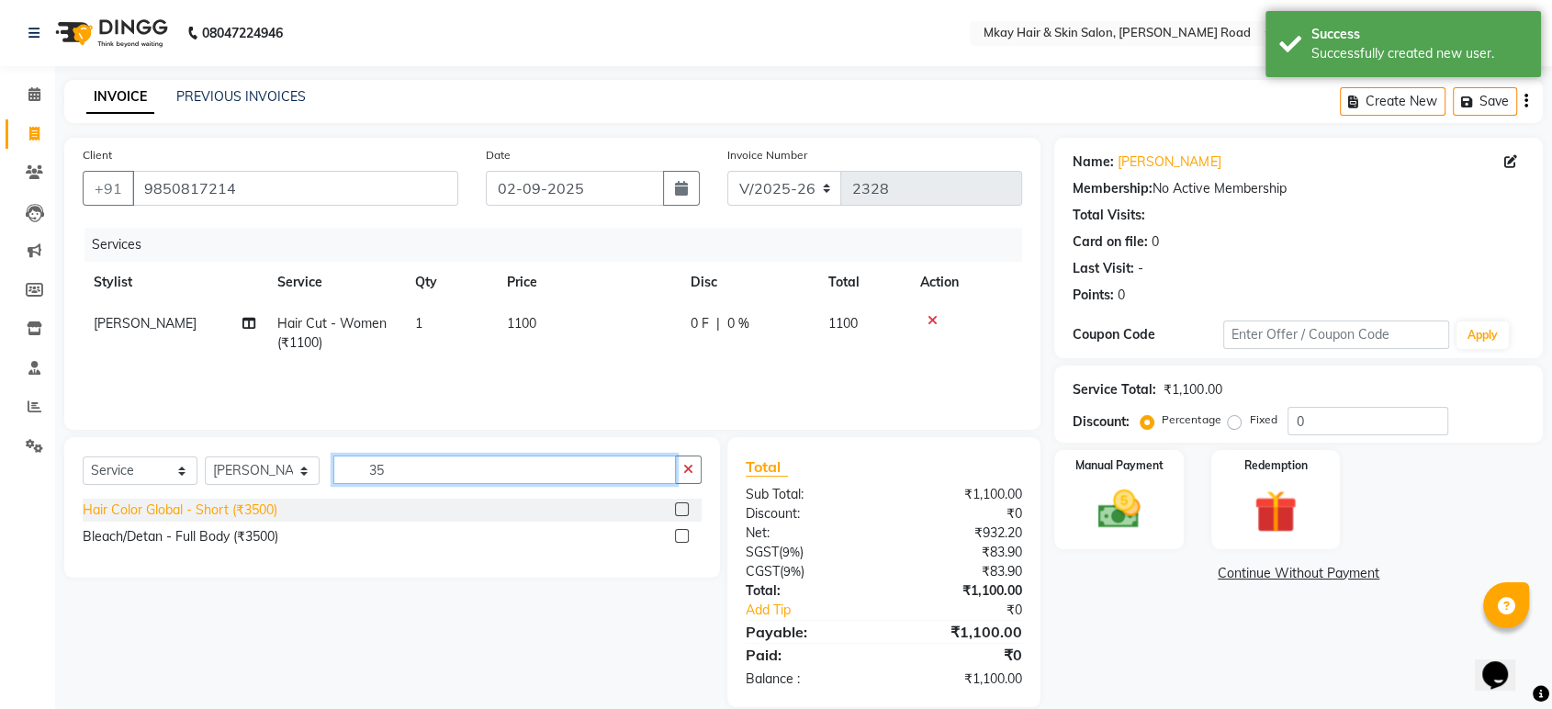
type input "35"
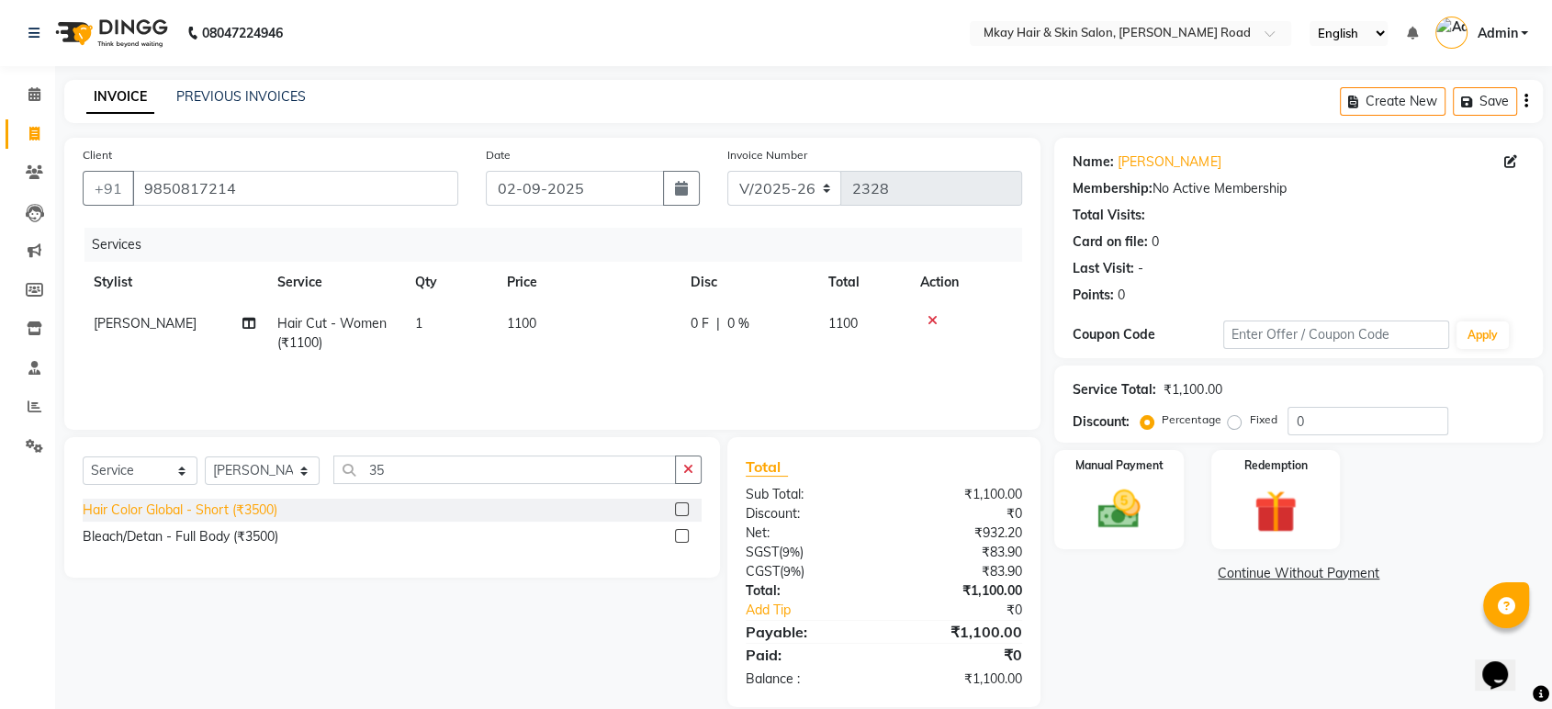
click at [216, 511] on div "Hair Color Global - Short (₹3500)" at bounding box center [180, 509] width 195 height 19
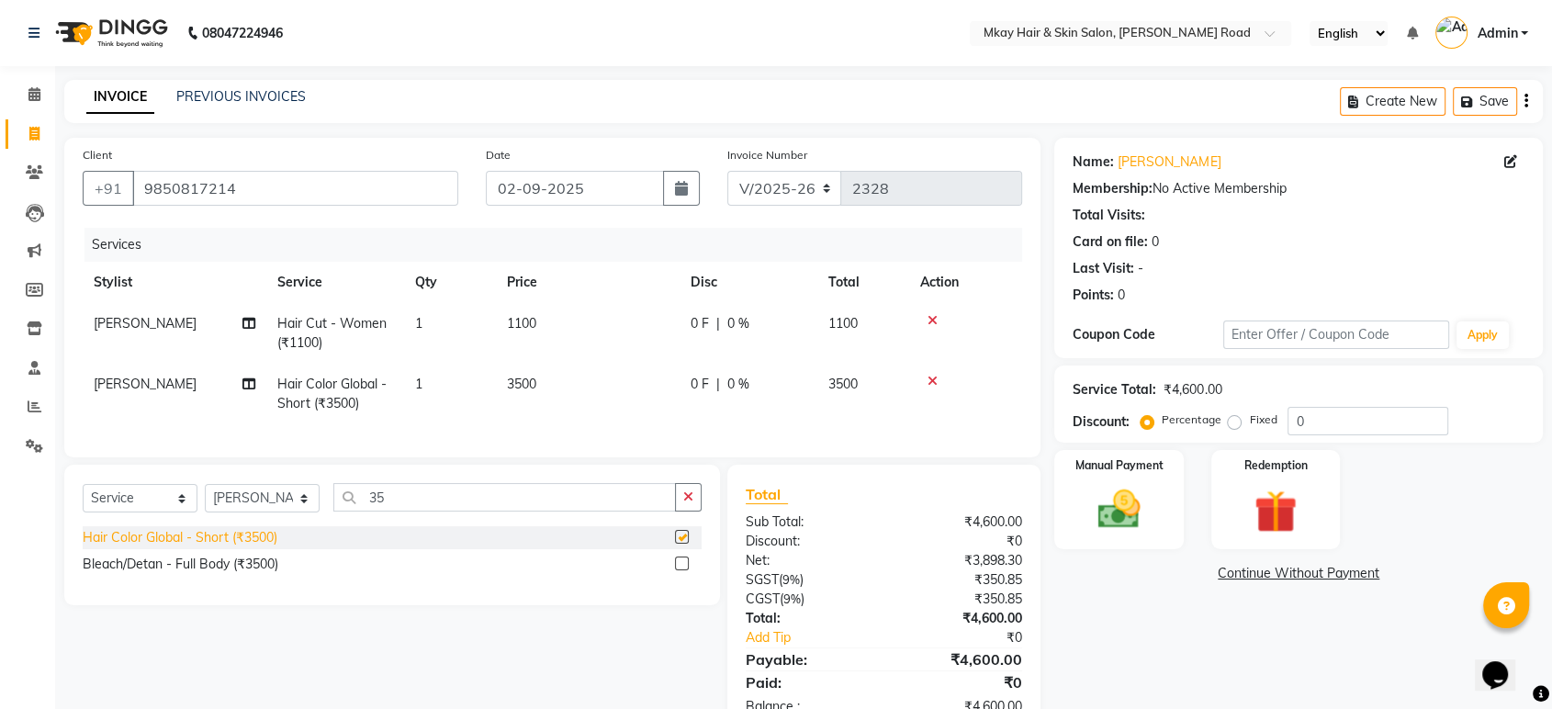
checkbox input "false"
click at [1139, 507] on img at bounding box center [1119, 509] width 72 height 51
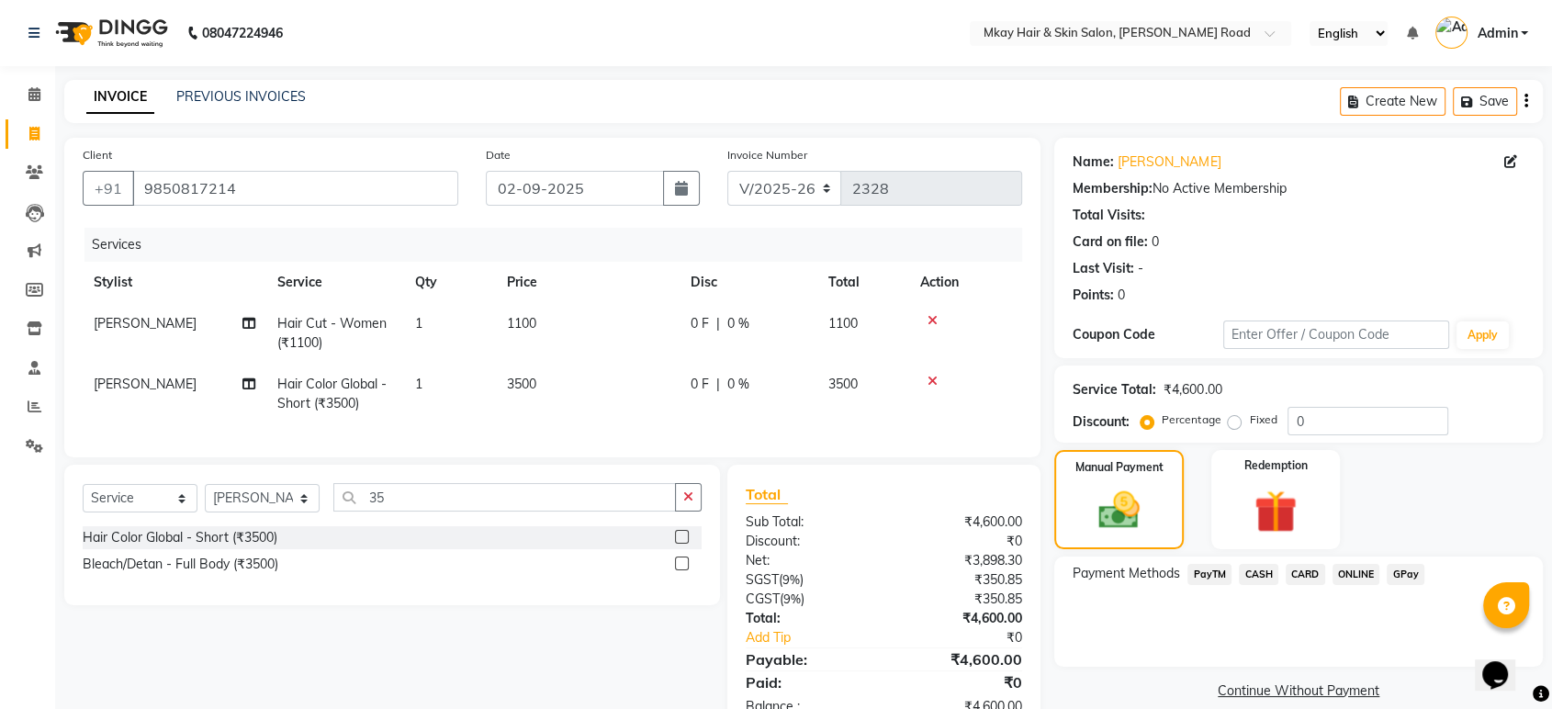
click at [1307, 565] on span "CARD" at bounding box center [1304, 574] width 39 height 21
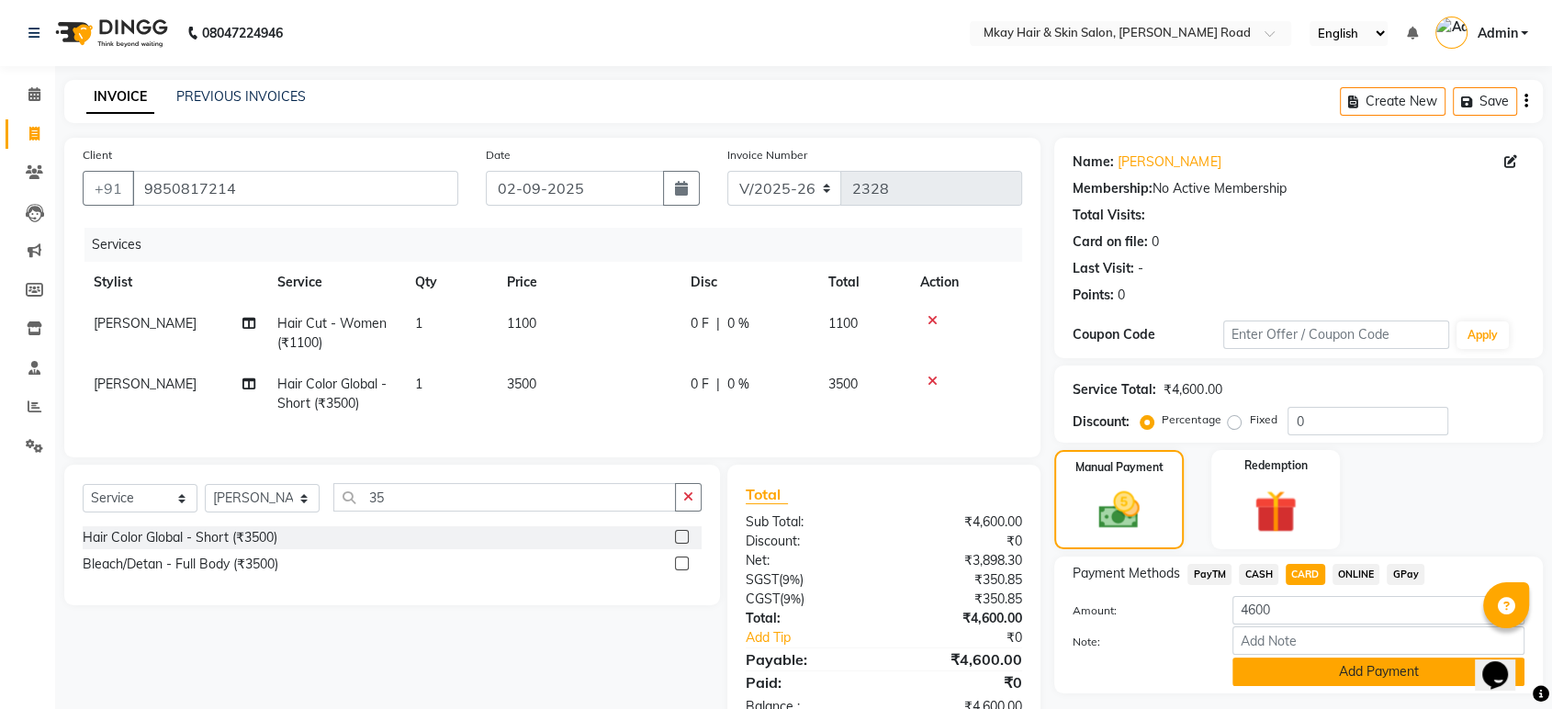
click at [1315, 673] on button "Add Payment" at bounding box center [1378, 671] width 292 height 28
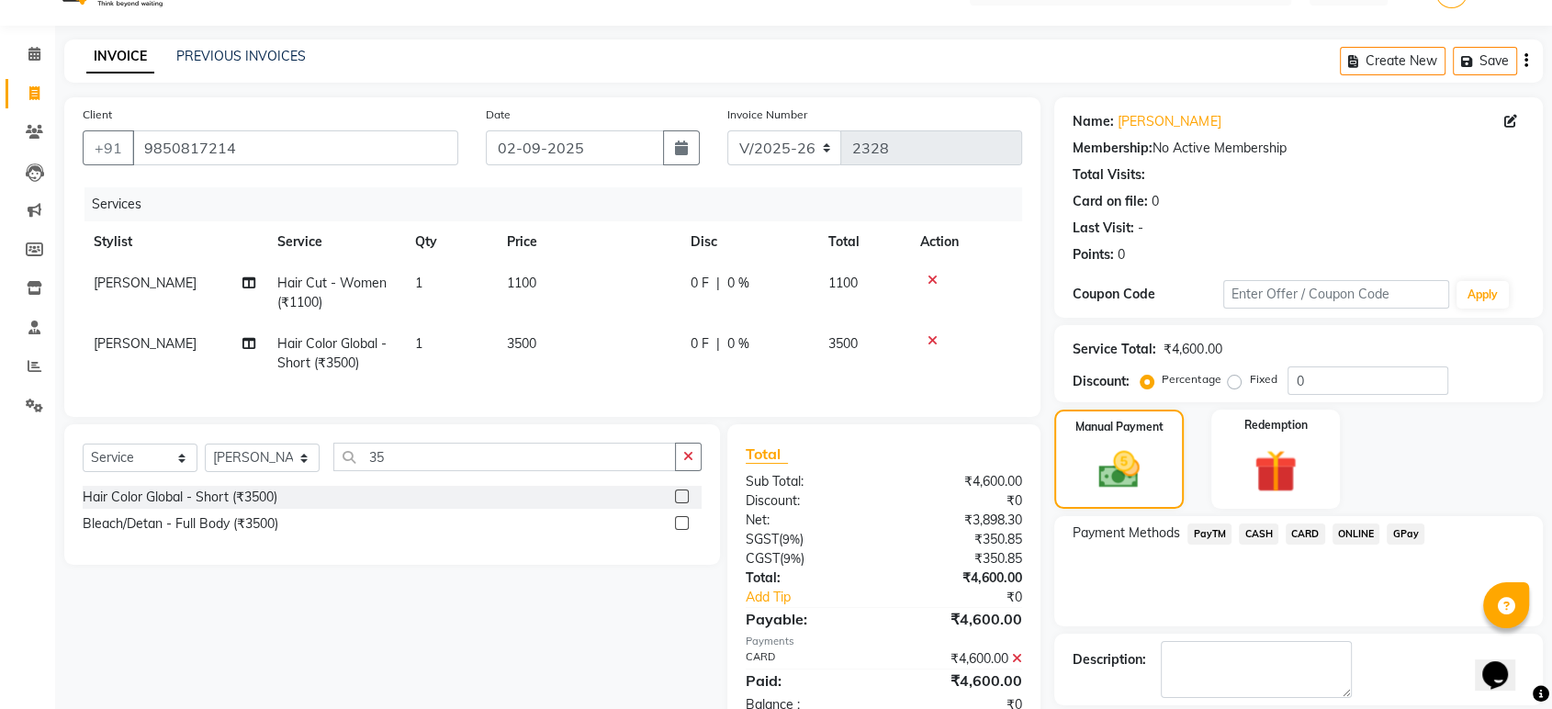
scroll to position [125, 0]
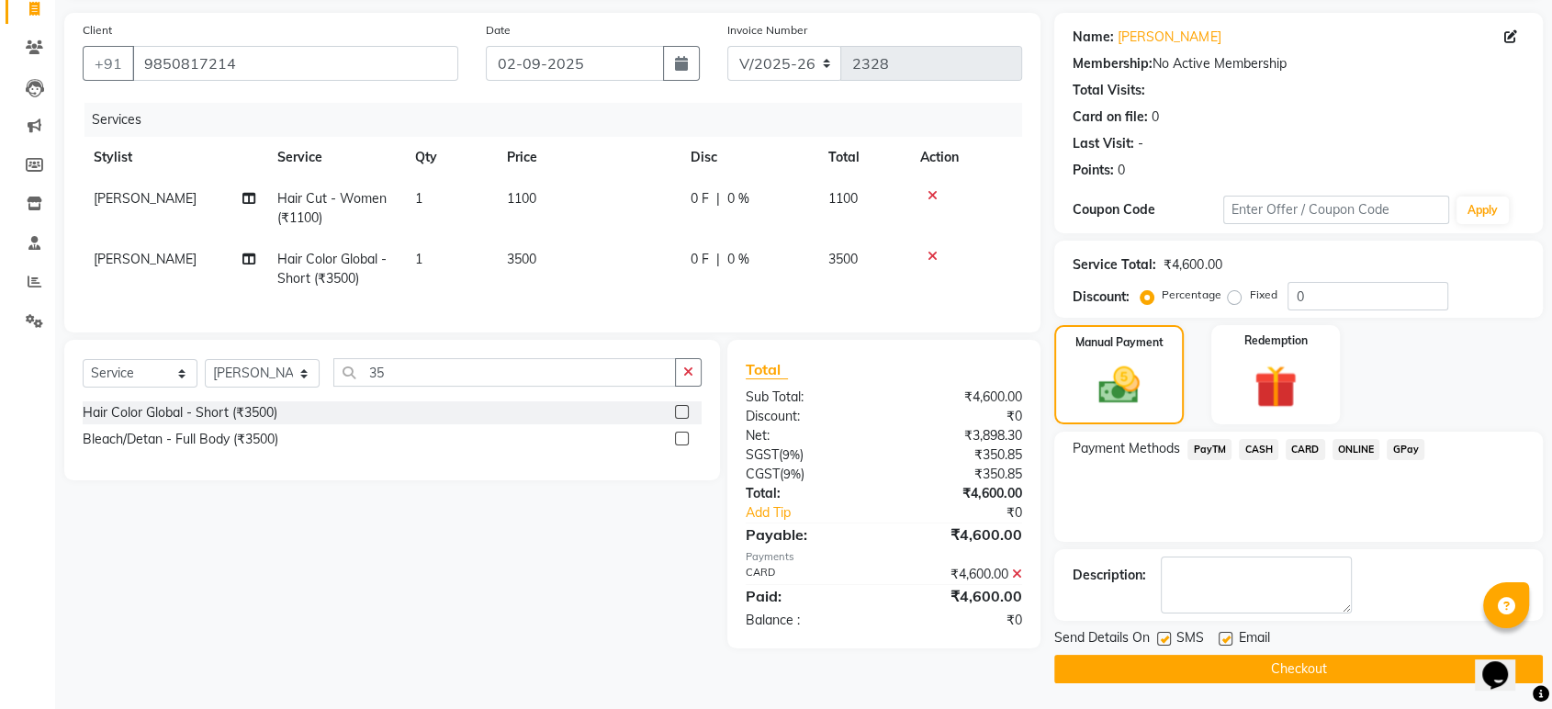
click at [1165, 635] on label at bounding box center [1164, 639] width 14 height 14
click at [1165, 635] on input "checkbox" at bounding box center [1163, 640] width 12 height 12
checkbox input "false"
click at [1219, 636] on label at bounding box center [1225, 639] width 14 height 14
click at [1219, 636] on input "checkbox" at bounding box center [1224, 640] width 12 height 12
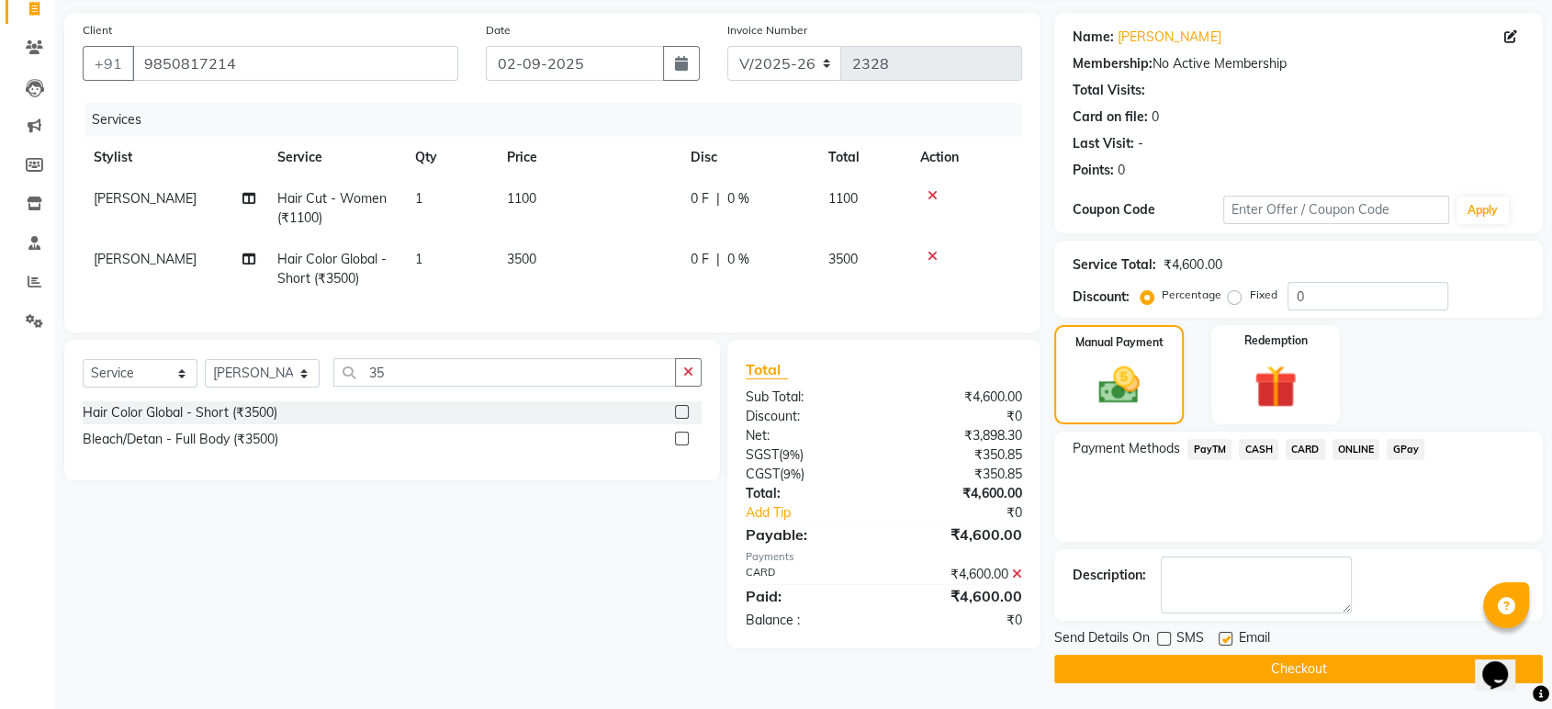
checkbox input "false"
click at [1219, 665] on button "Checkout" at bounding box center [1298, 669] width 488 height 28
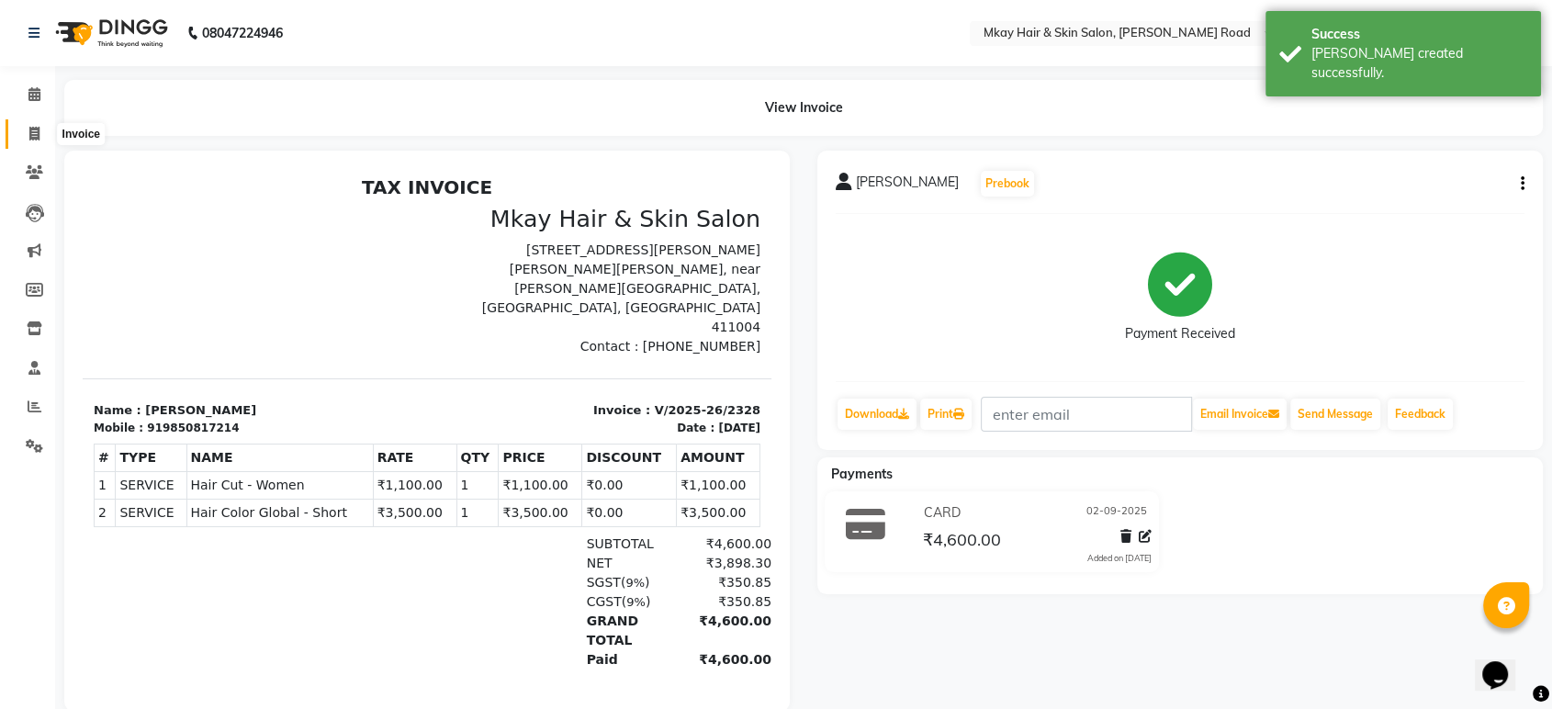
click at [32, 131] on icon at bounding box center [34, 134] width 10 height 14
select select "service"
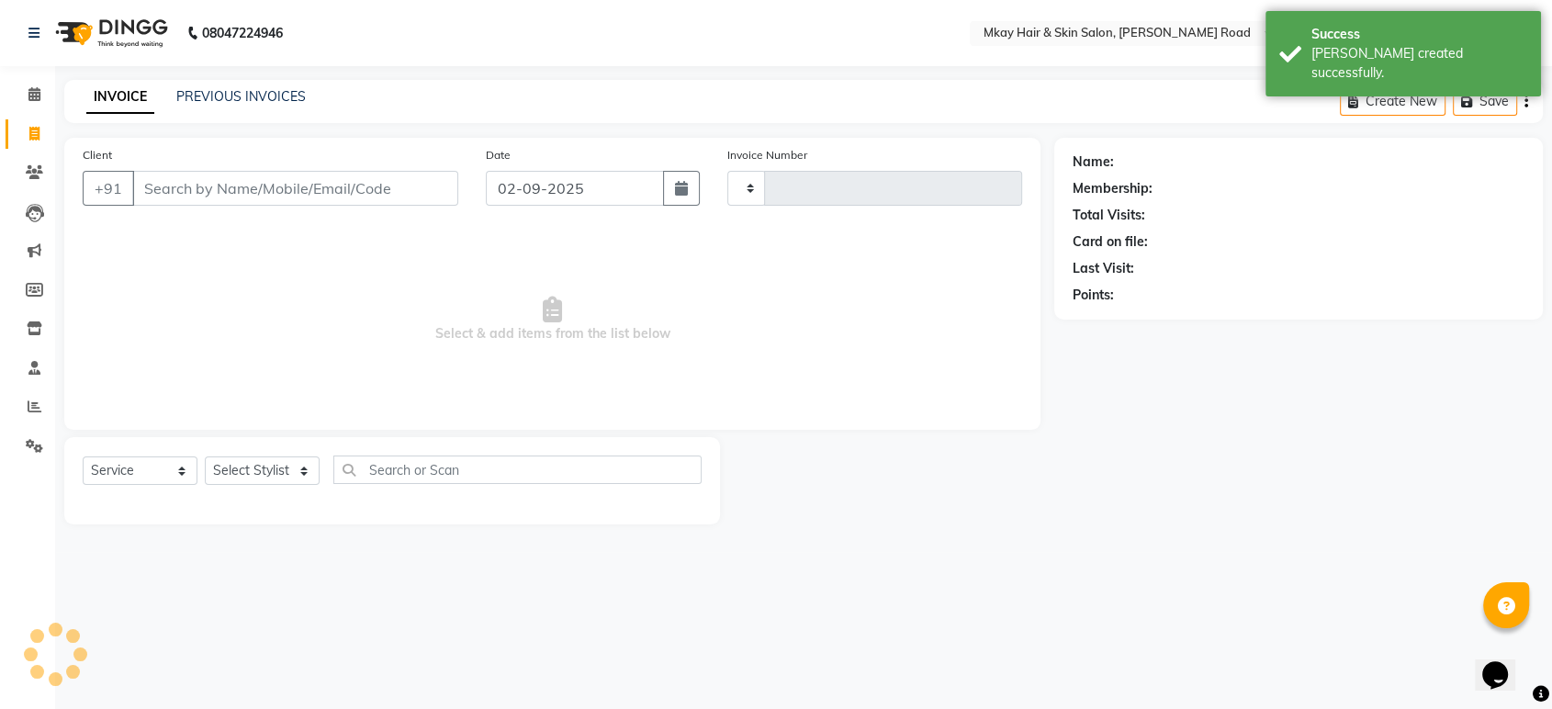
type input "2329"
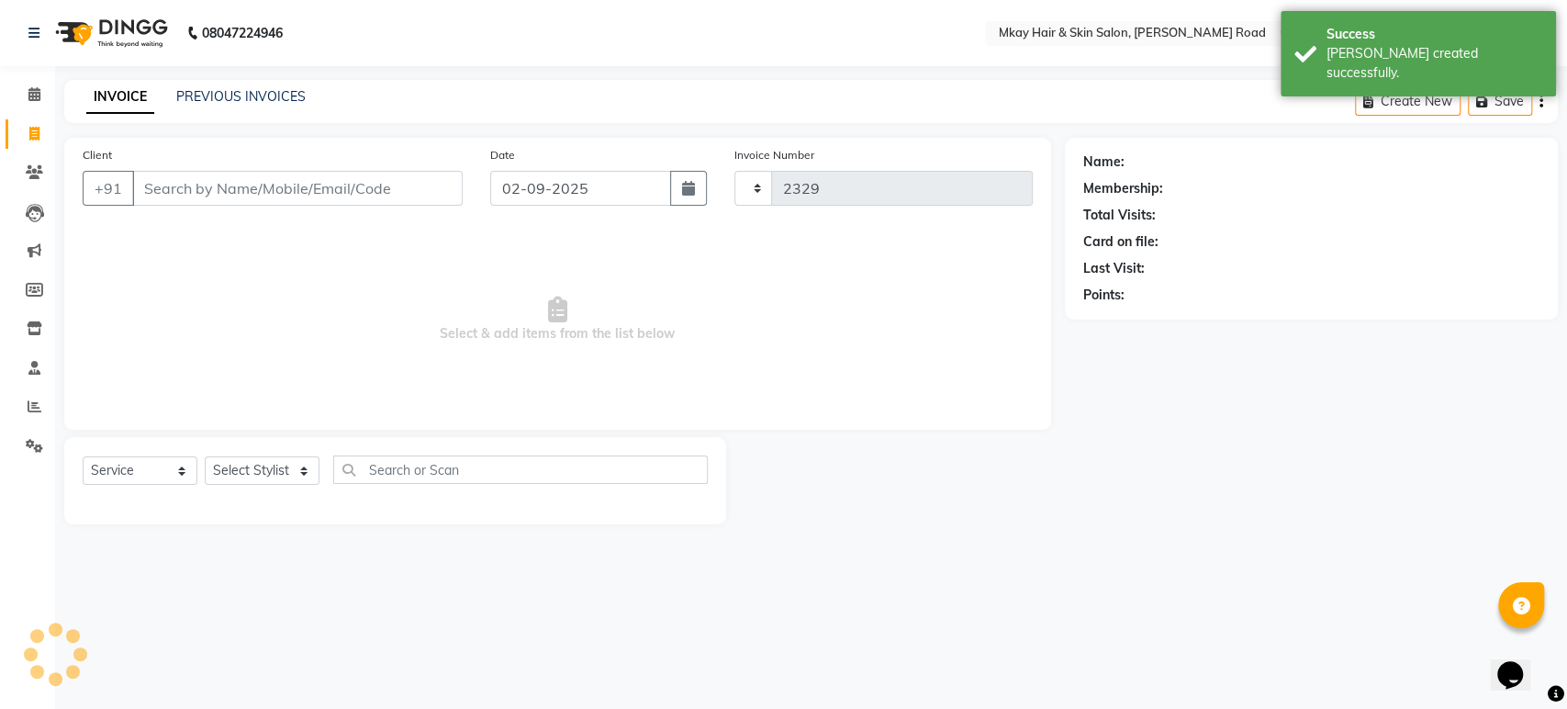
select select "5258"
click at [32, 131] on icon at bounding box center [34, 134] width 10 height 14
select select "5258"
select select "service"
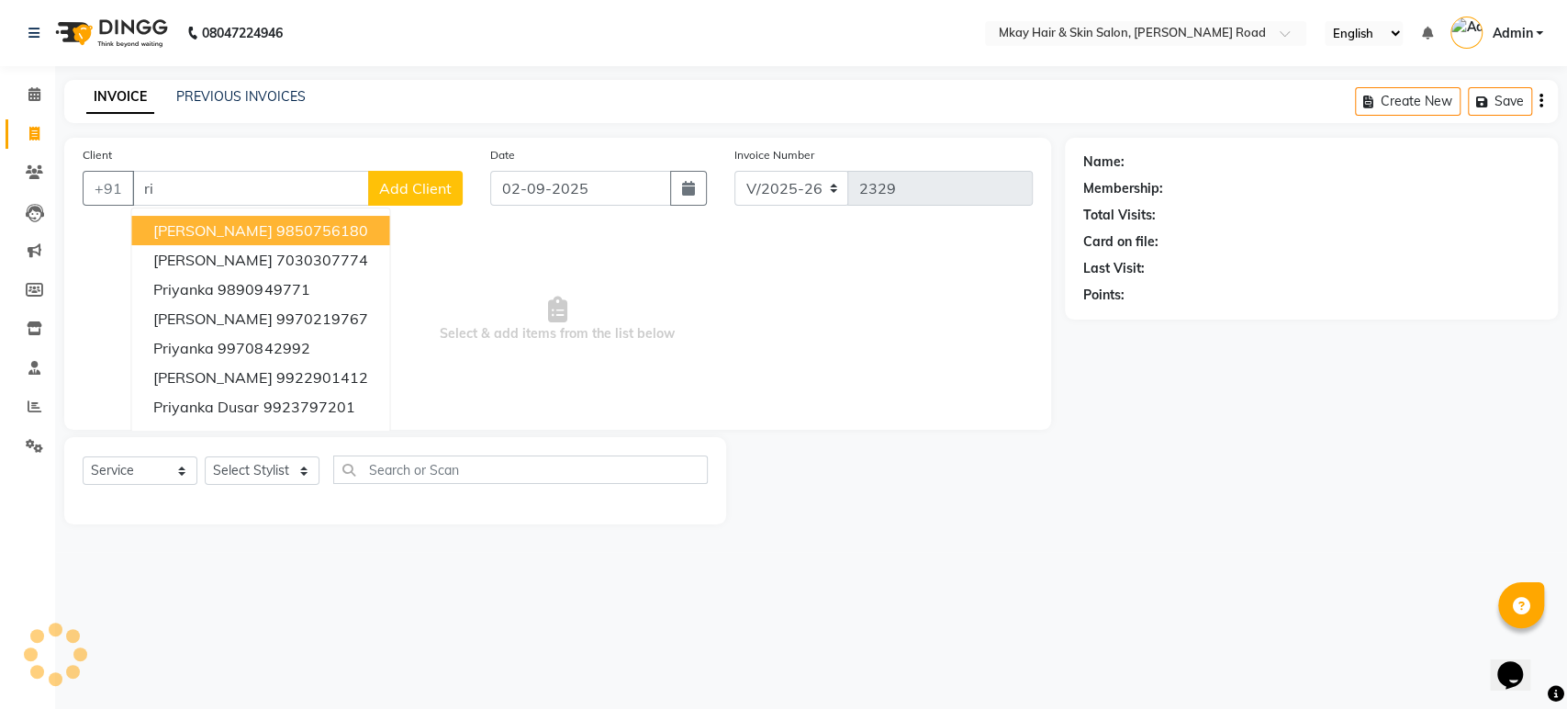
type input "r"
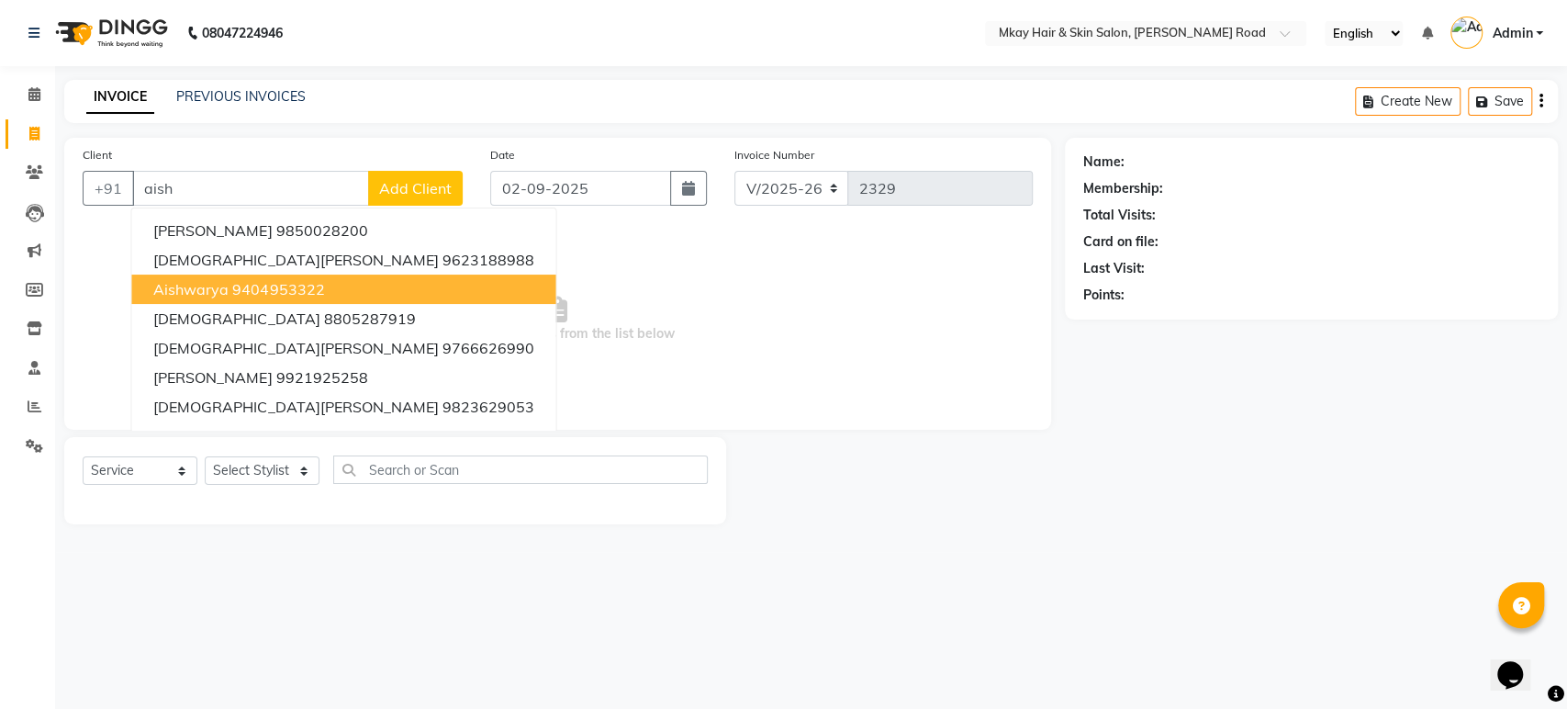
click at [223, 280] on span "aishwarya" at bounding box center [190, 289] width 75 height 18
type input "9404953322"
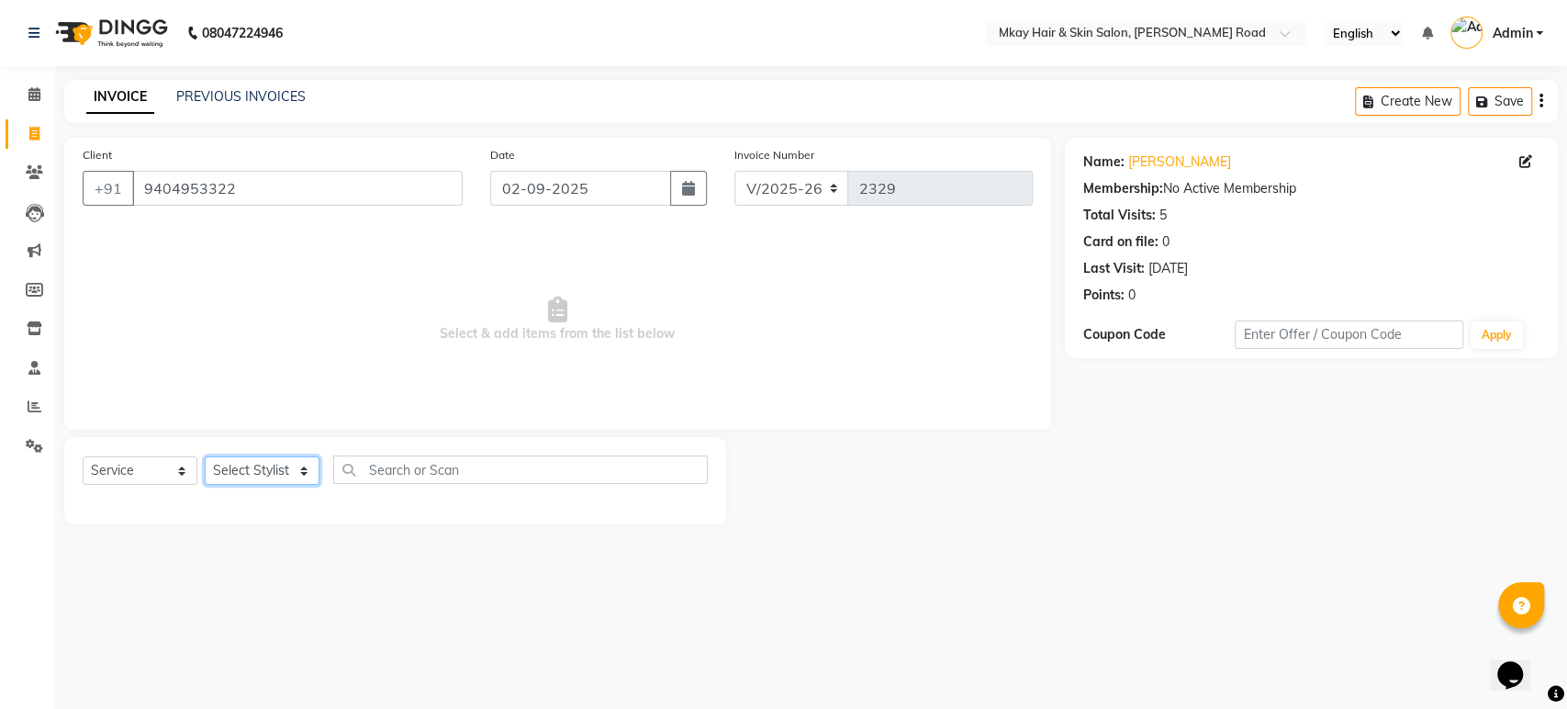
click at [253, 471] on select "Select Stylist [PERSON_NAME] Isha [PERSON_NAME] [PERSON_NAME] Shyam [PERSON_NAM…" at bounding box center [262, 470] width 115 height 28
select select "86430"
click at [205, 456] on select "Select Stylist [PERSON_NAME] Isha [PERSON_NAME] [PERSON_NAME] Shyam [PERSON_NAM…" at bounding box center [262, 470] width 115 height 28
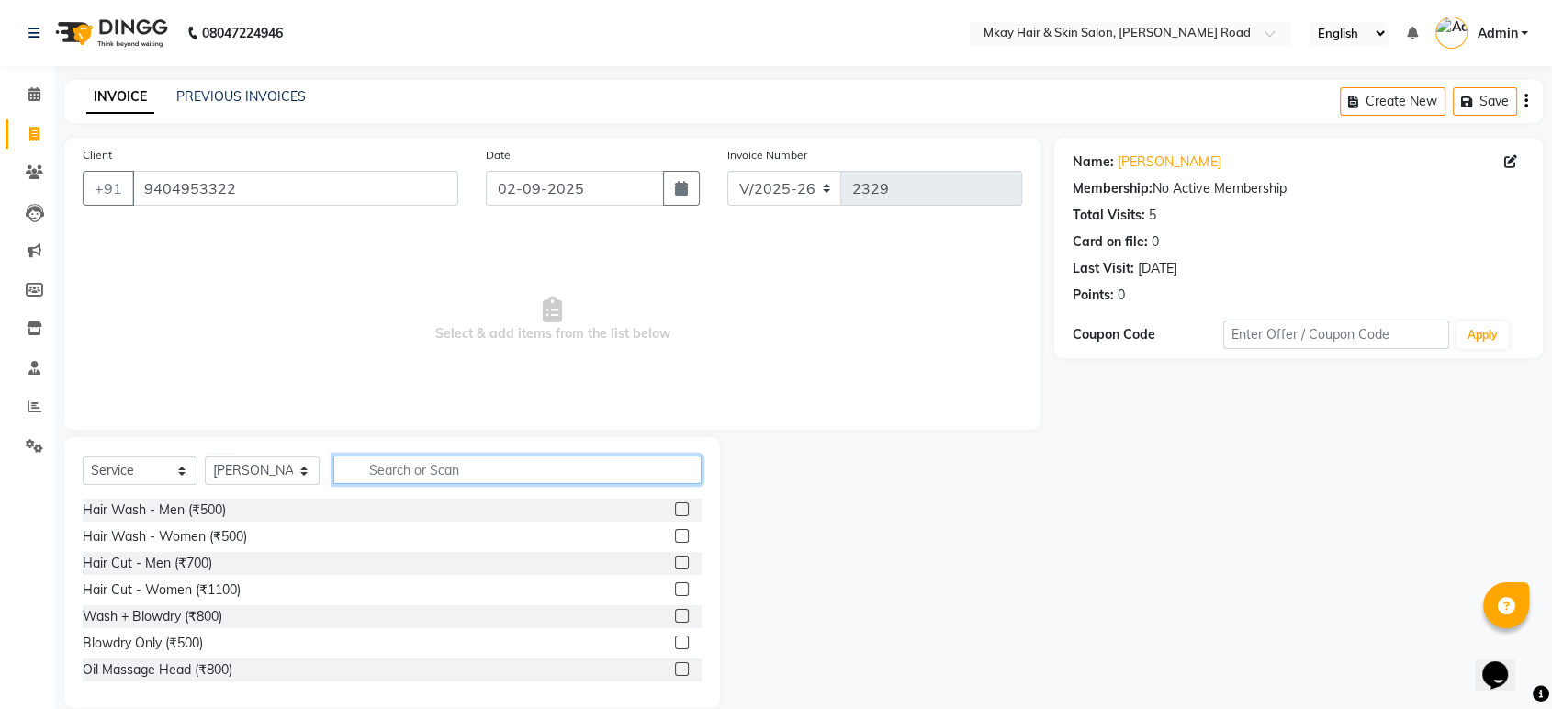
click at [363, 474] on input "text" at bounding box center [517, 469] width 368 height 28
type input "thr"
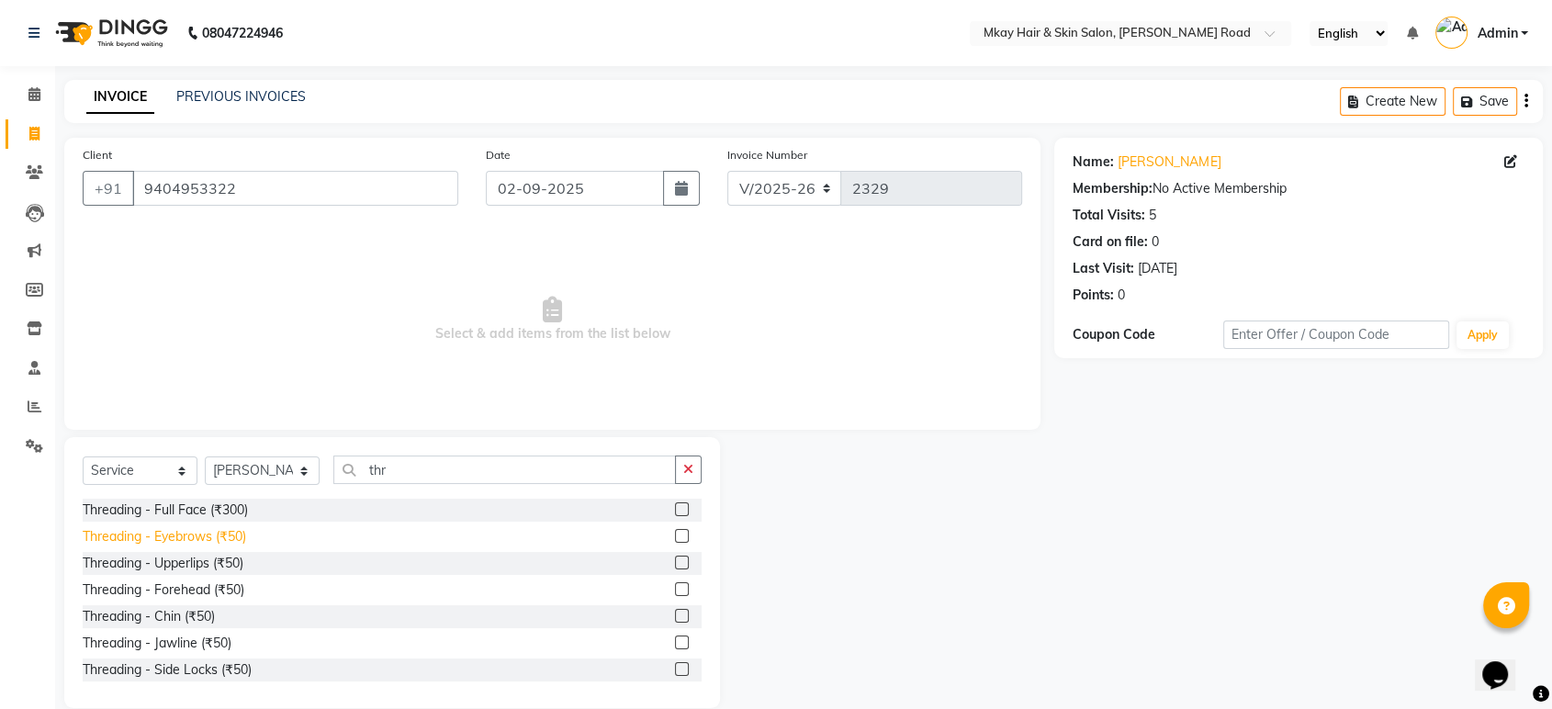
click at [204, 536] on div "Threading - Eyebrows (₹50)" at bounding box center [164, 536] width 163 height 19
checkbox input "false"
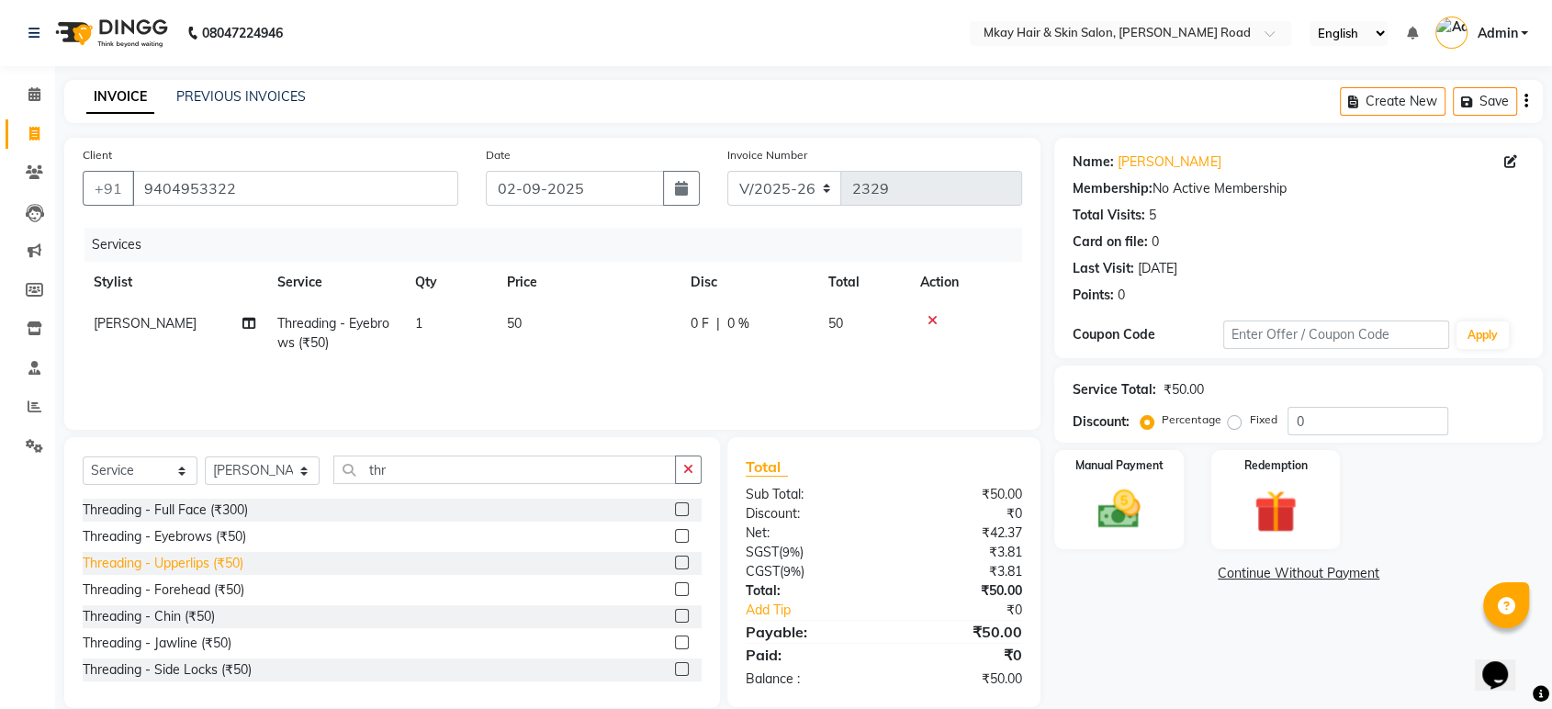
click at [201, 567] on div "Threading - Upperlips (₹50)" at bounding box center [163, 563] width 161 height 19
checkbox input "false"
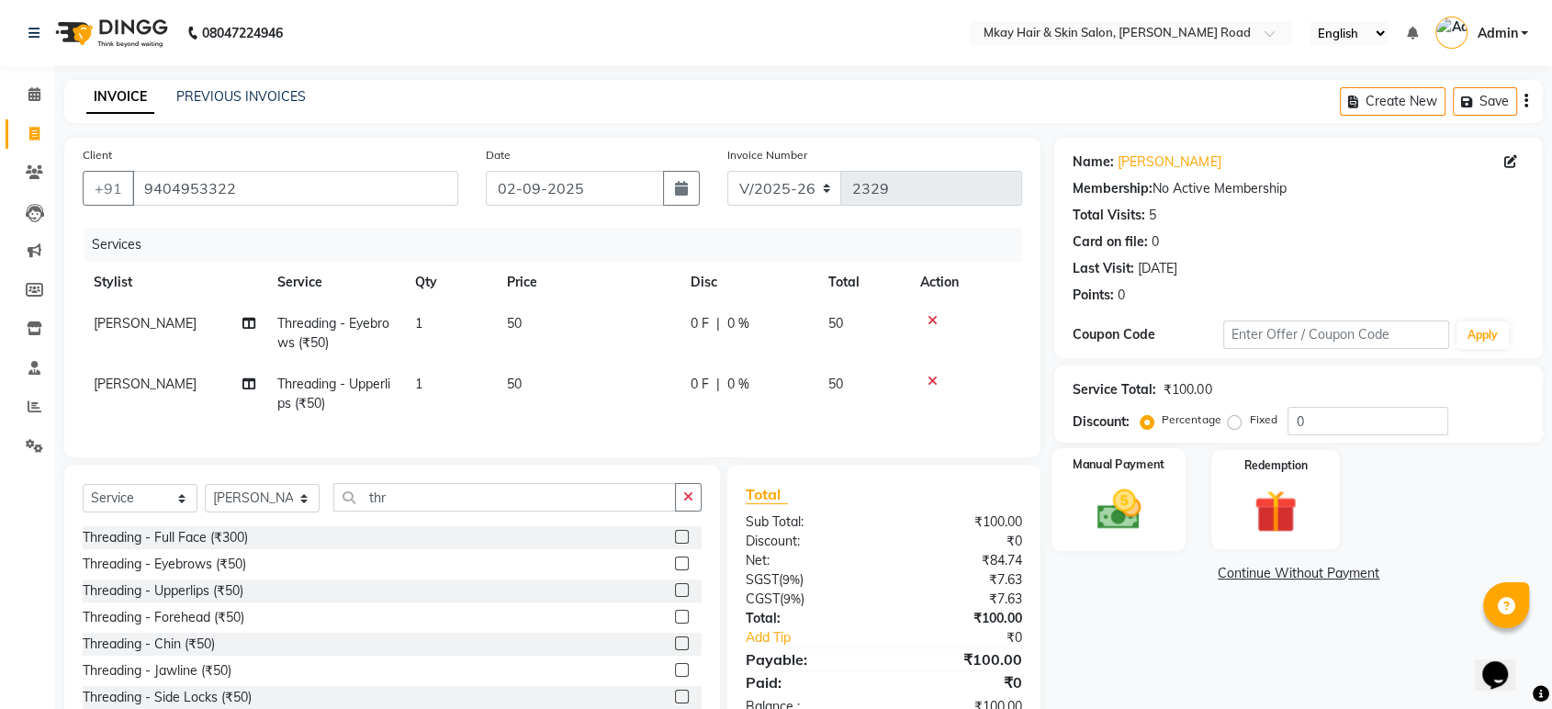
click at [1088, 476] on div "Manual Payment" at bounding box center [1119, 499] width 134 height 103
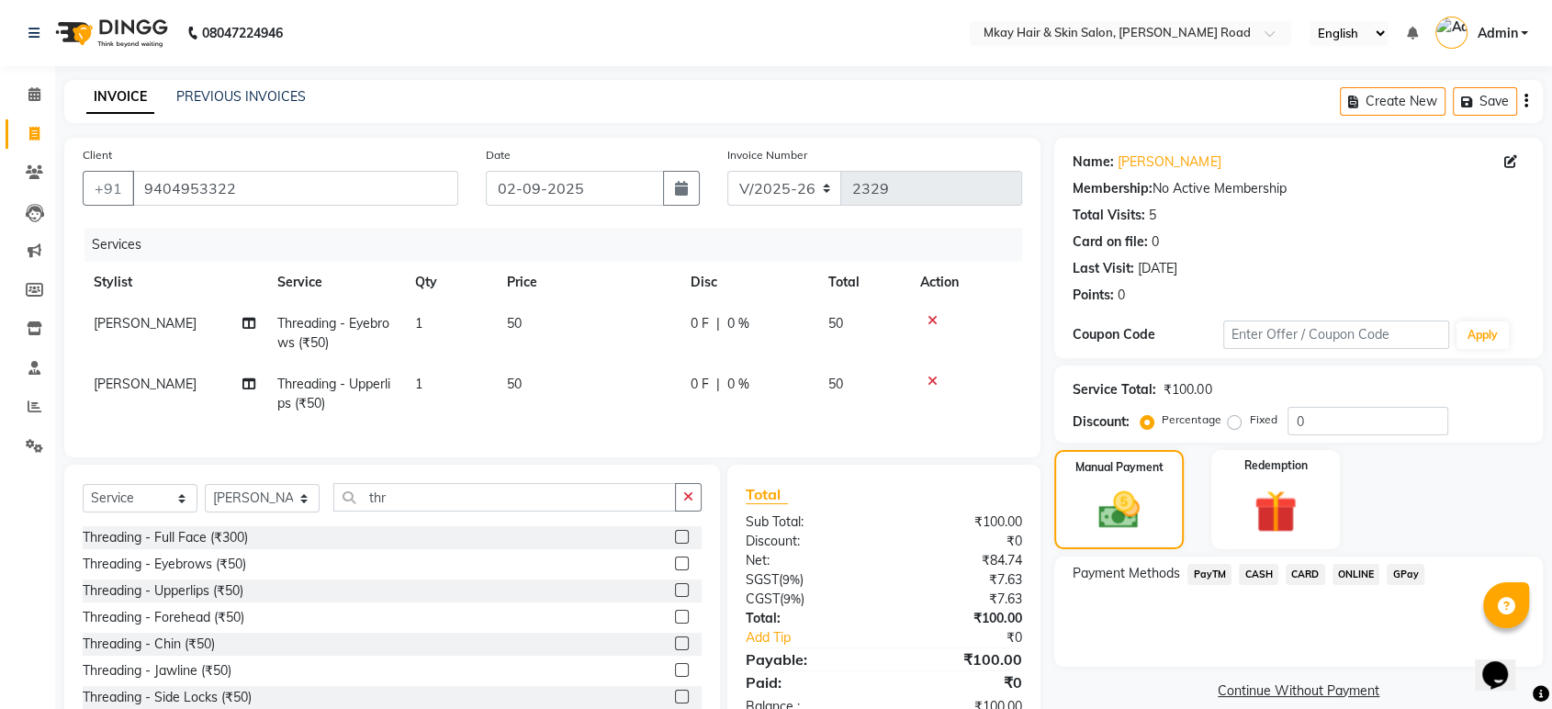
click at [1255, 568] on span "CASH" at bounding box center [1258, 574] width 39 height 21
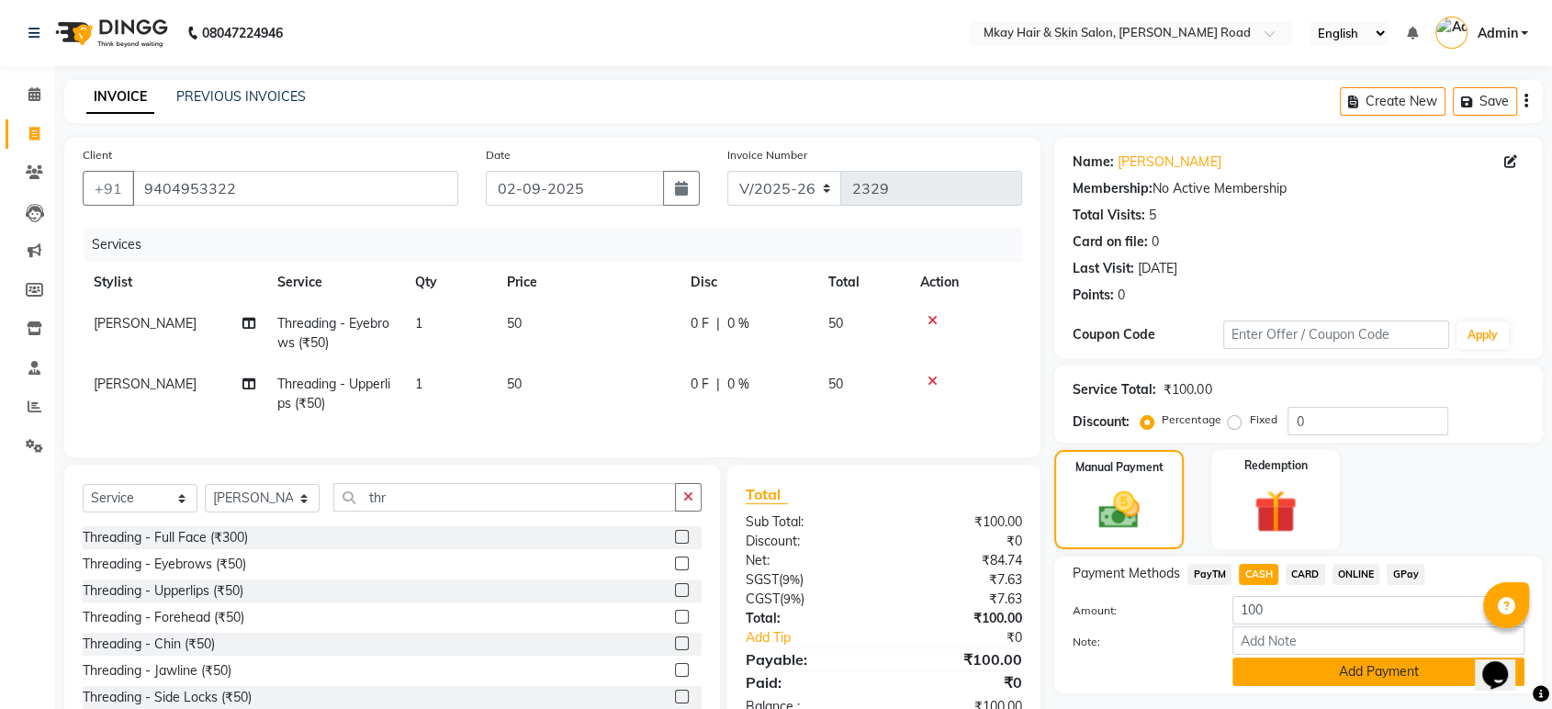
click at [1295, 668] on button "Add Payment" at bounding box center [1378, 671] width 292 height 28
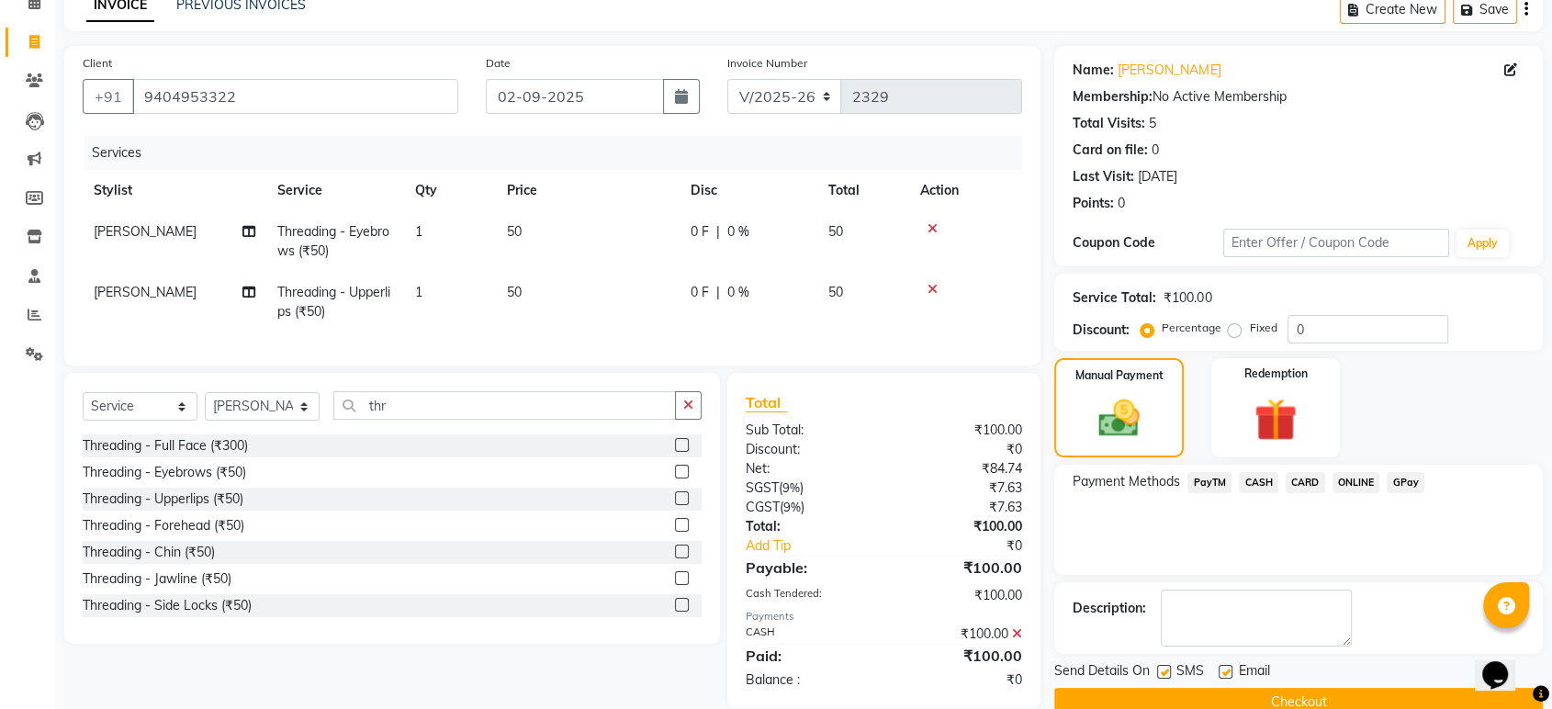
scroll to position [132, 0]
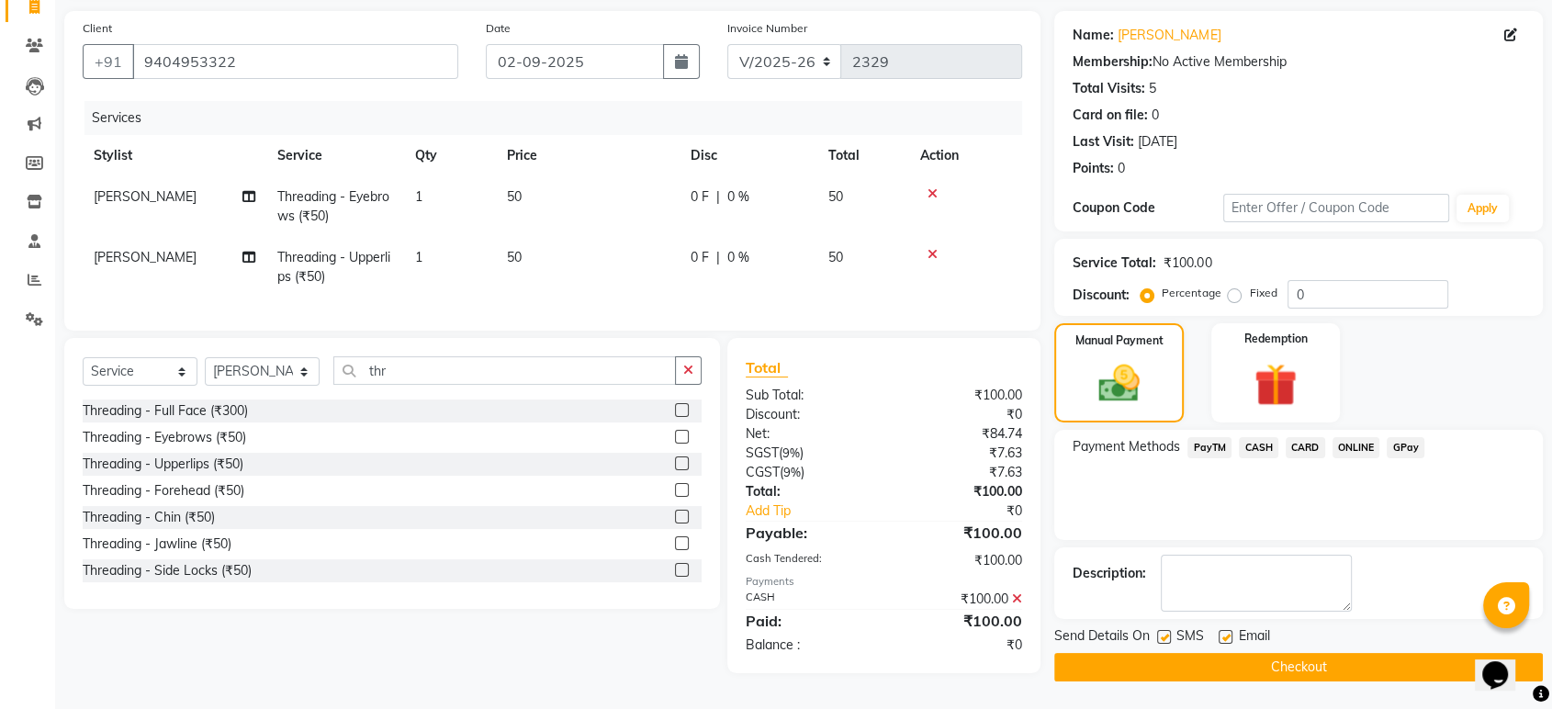
click at [1165, 631] on label at bounding box center [1164, 637] width 14 height 14
click at [1165, 632] on input "checkbox" at bounding box center [1163, 638] width 12 height 12
checkbox input "false"
click at [1226, 637] on div at bounding box center [1224, 639] width 12 height 19
click at [1226, 630] on label at bounding box center [1225, 637] width 14 height 14
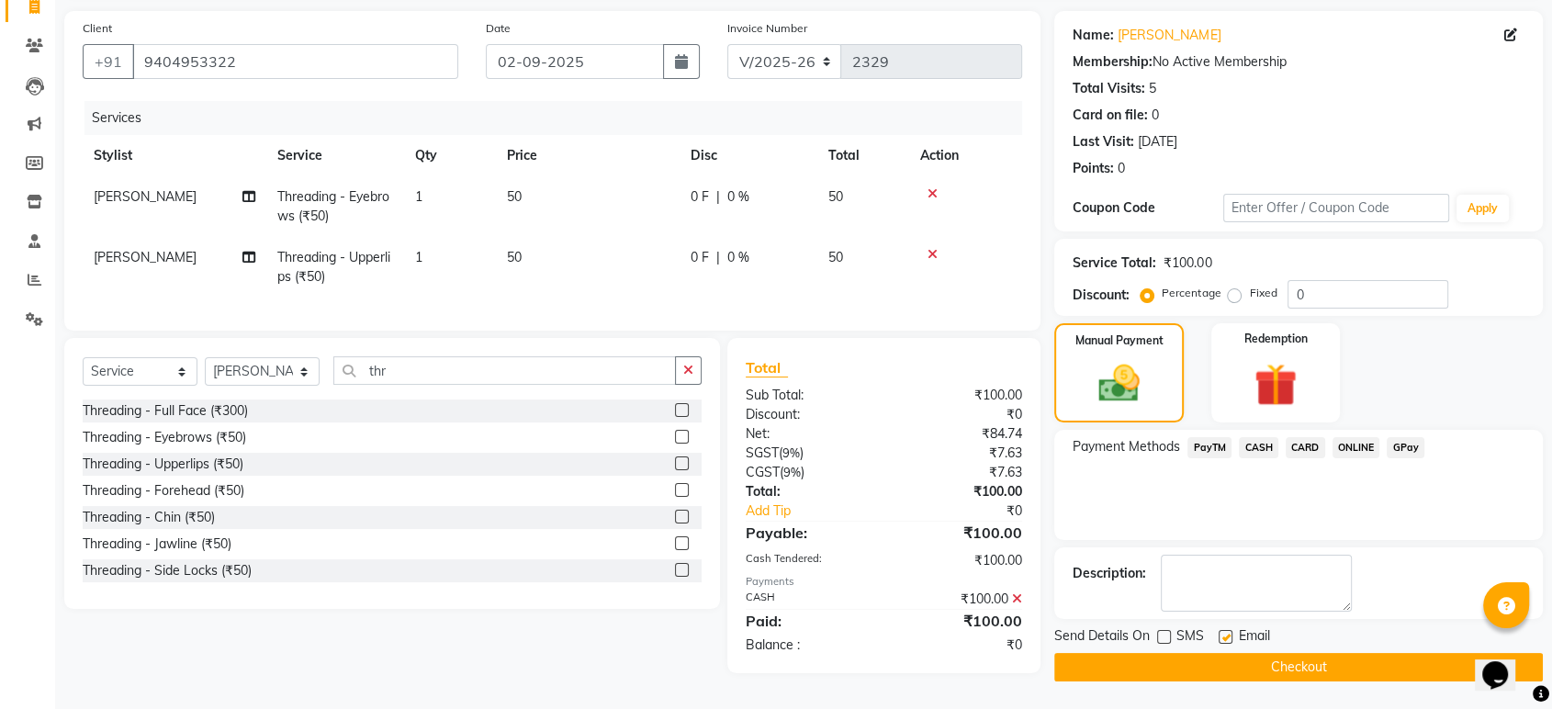
click at [1226, 632] on input "checkbox" at bounding box center [1224, 638] width 12 height 12
checkbox input "false"
click at [1230, 663] on button "Checkout" at bounding box center [1298, 667] width 488 height 28
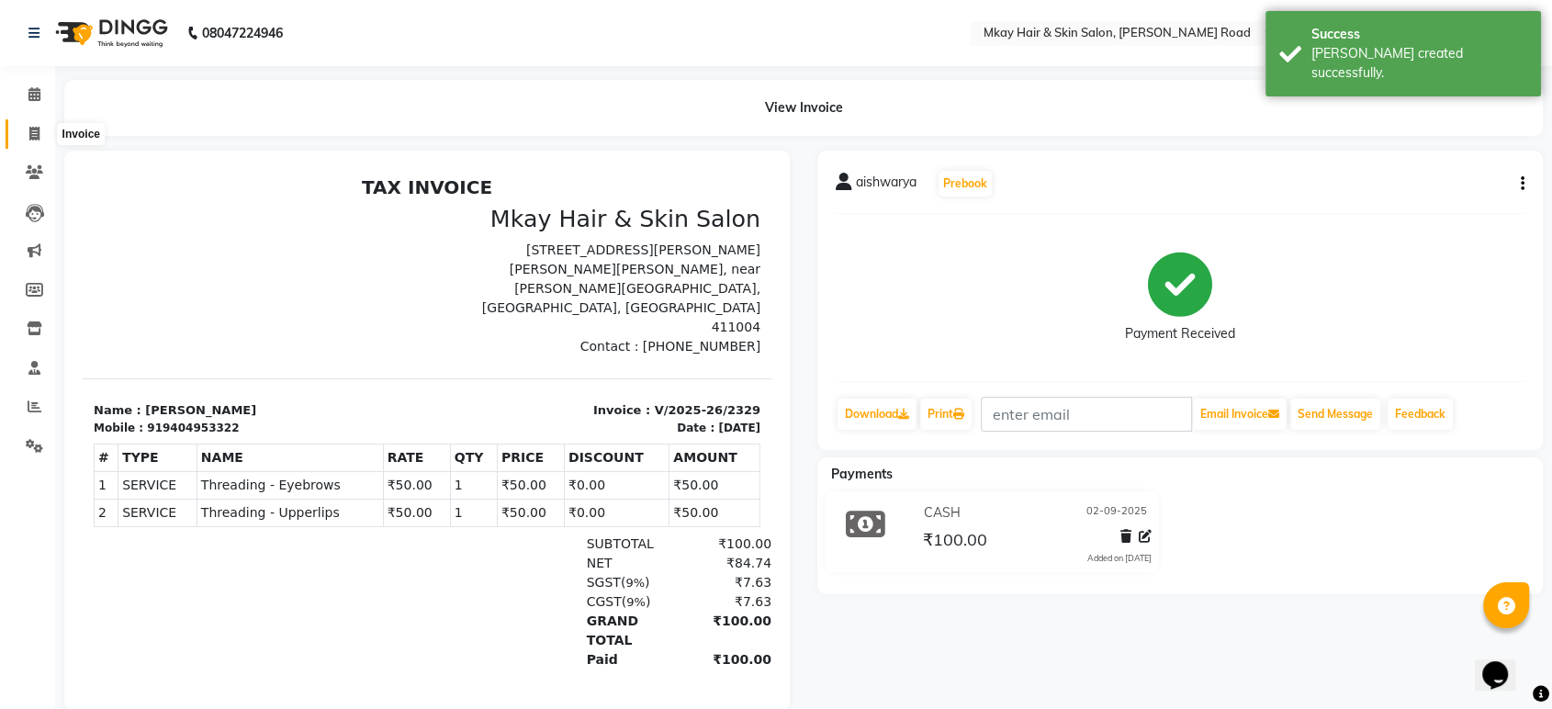
click at [36, 134] on icon at bounding box center [34, 134] width 10 height 14
select select "5258"
select select "service"
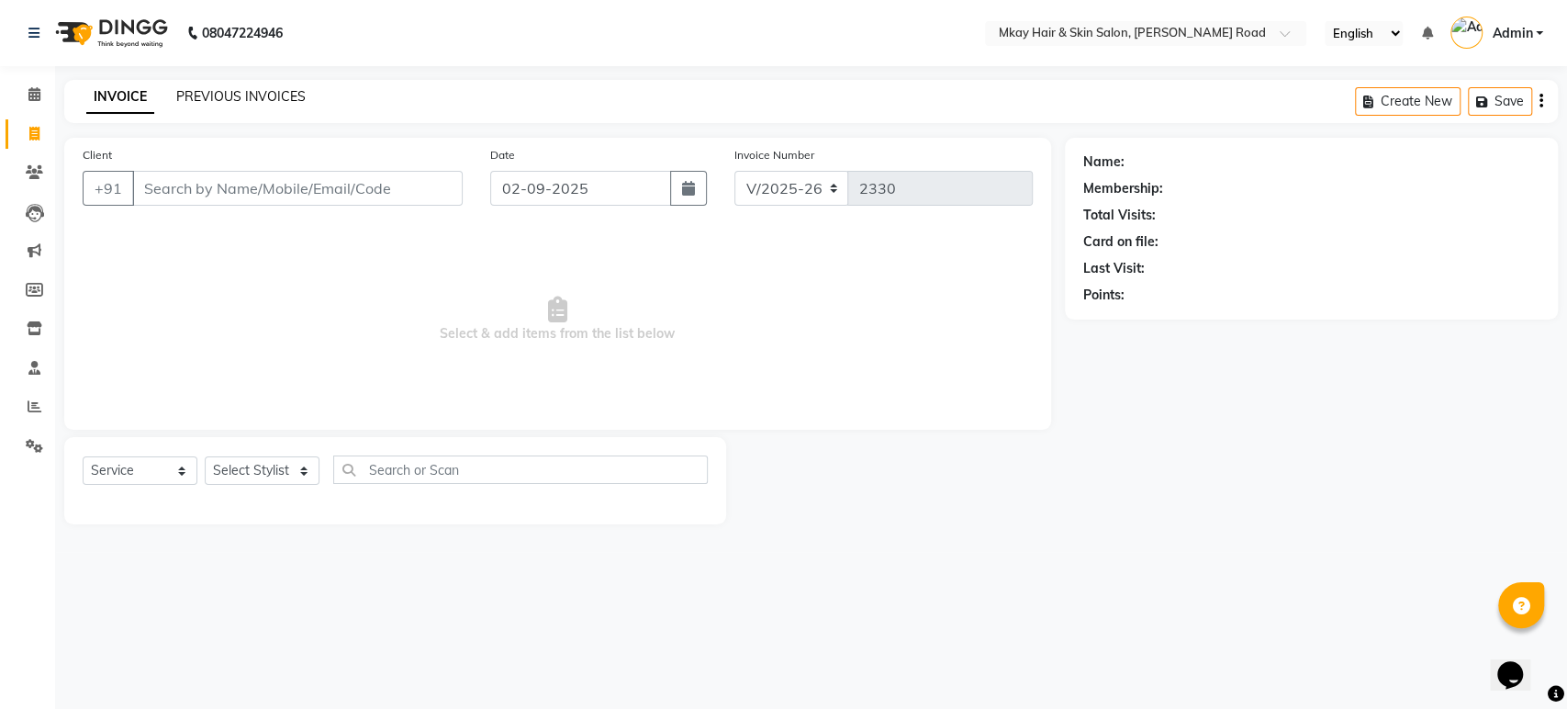
click at [291, 100] on link "PREVIOUS INVOICES" at bounding box center [240, 96] width 129 height 17
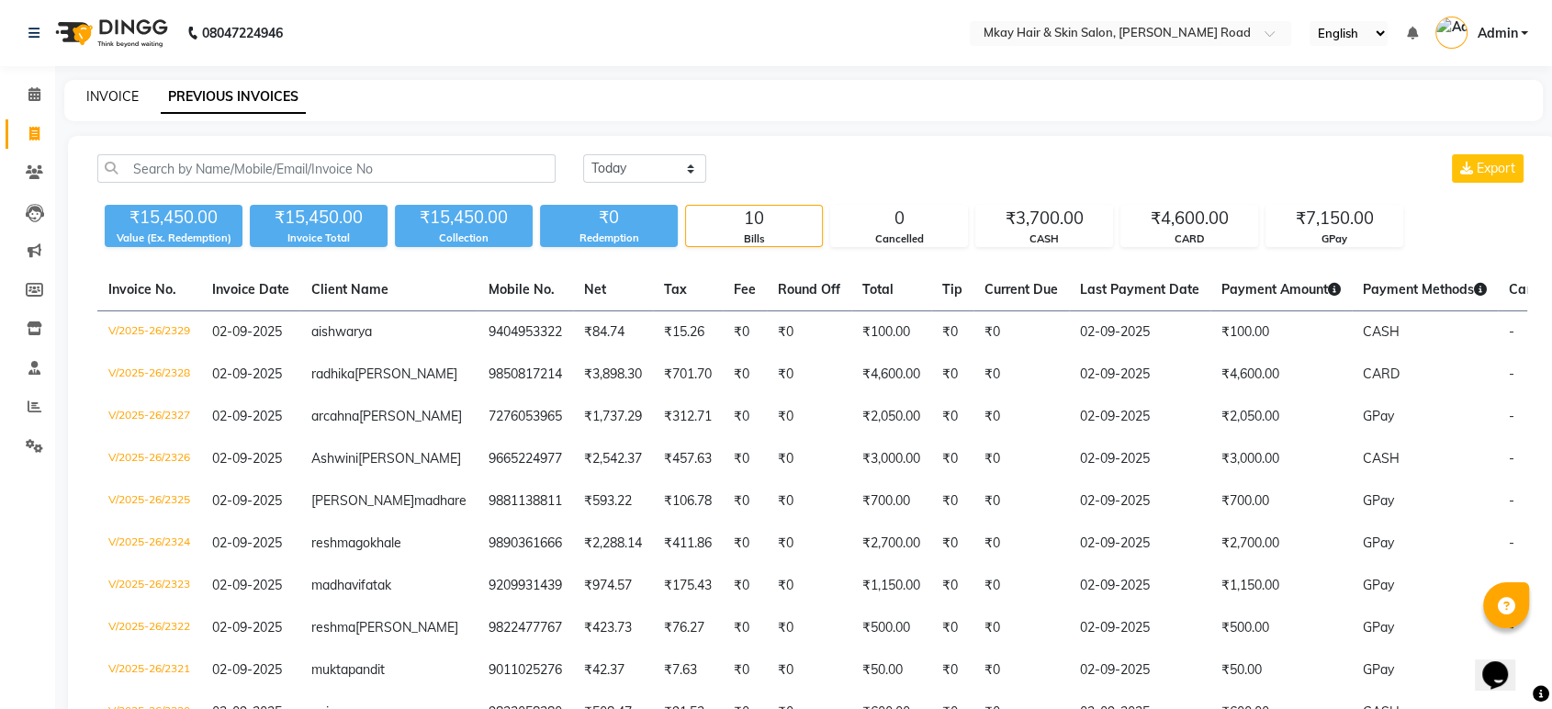
click at [105, 99] on link "INVOICE" at bounding box center [112, 96] width 52 height 17
select select "service"
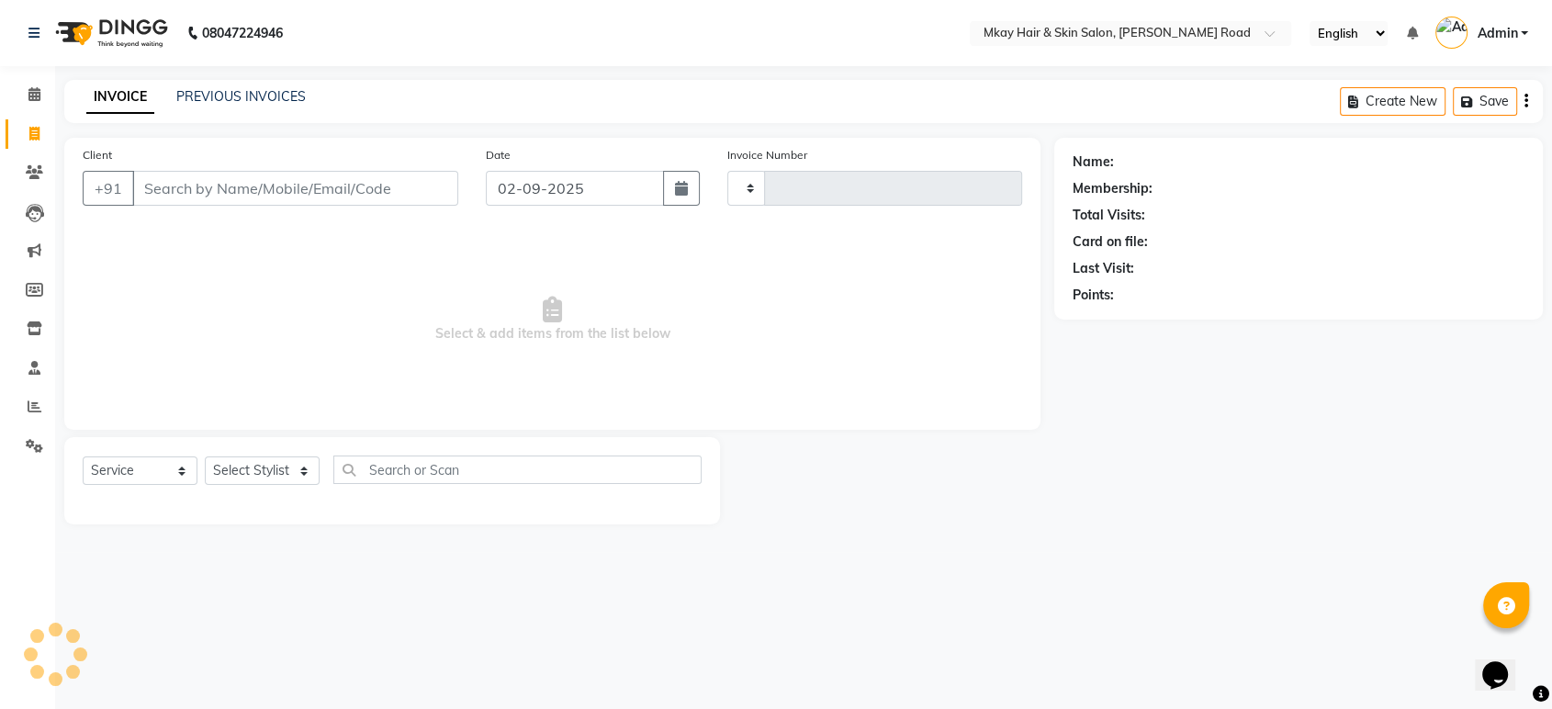
type input "2330"
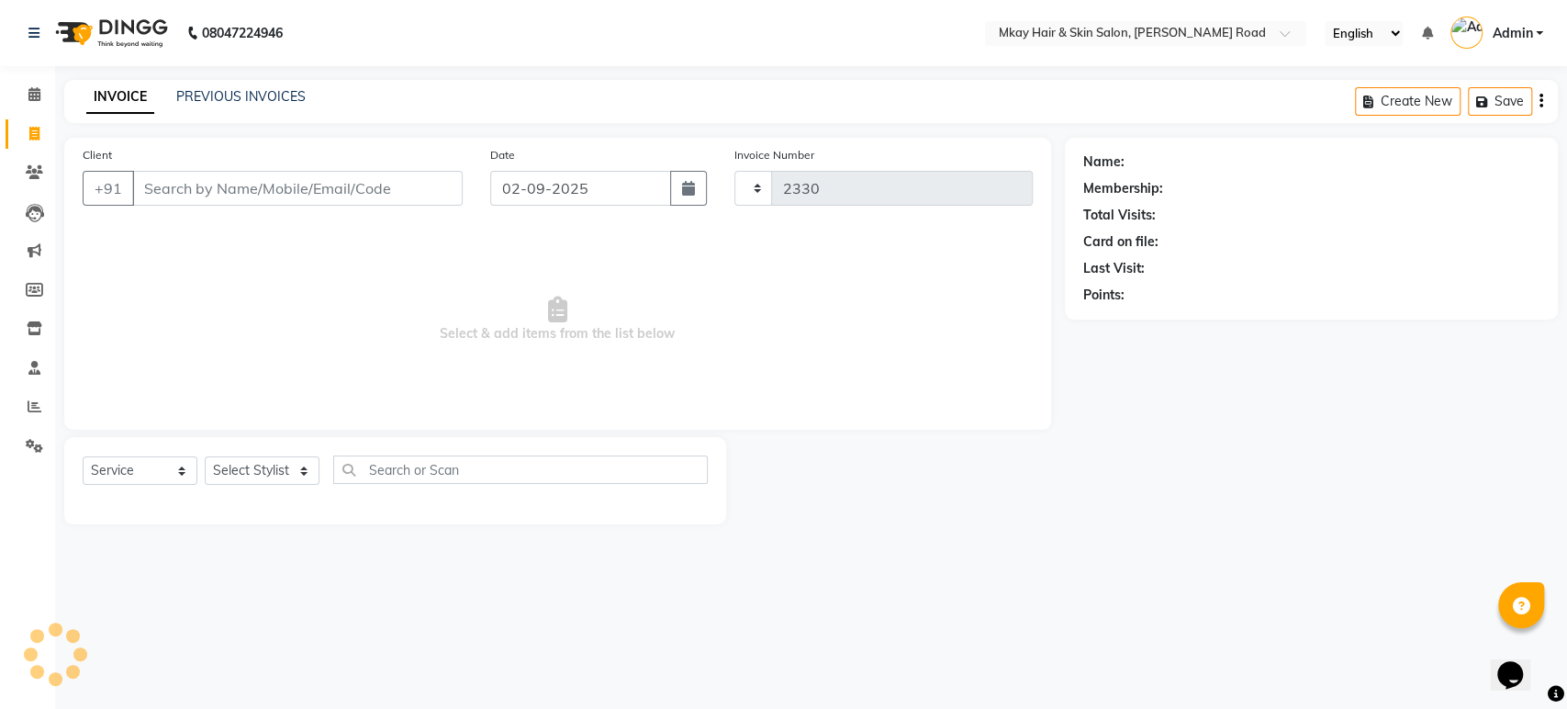
select select "5258"
